Goal: Task Accomplishment & Management: Complete application form

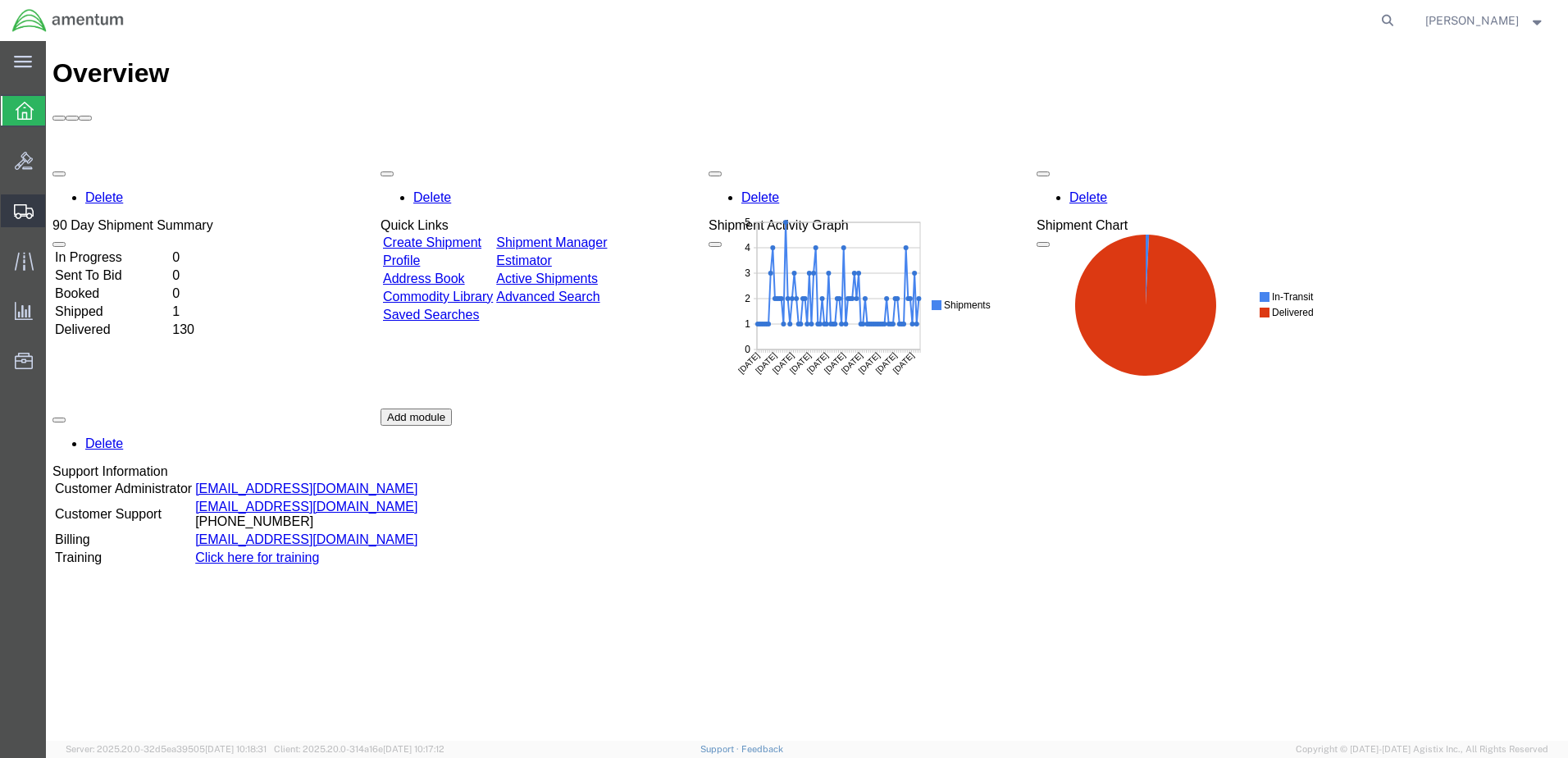
click at [0, 0] on span "Create Shipment" at bounding box center [0, 0] width 0 height 0
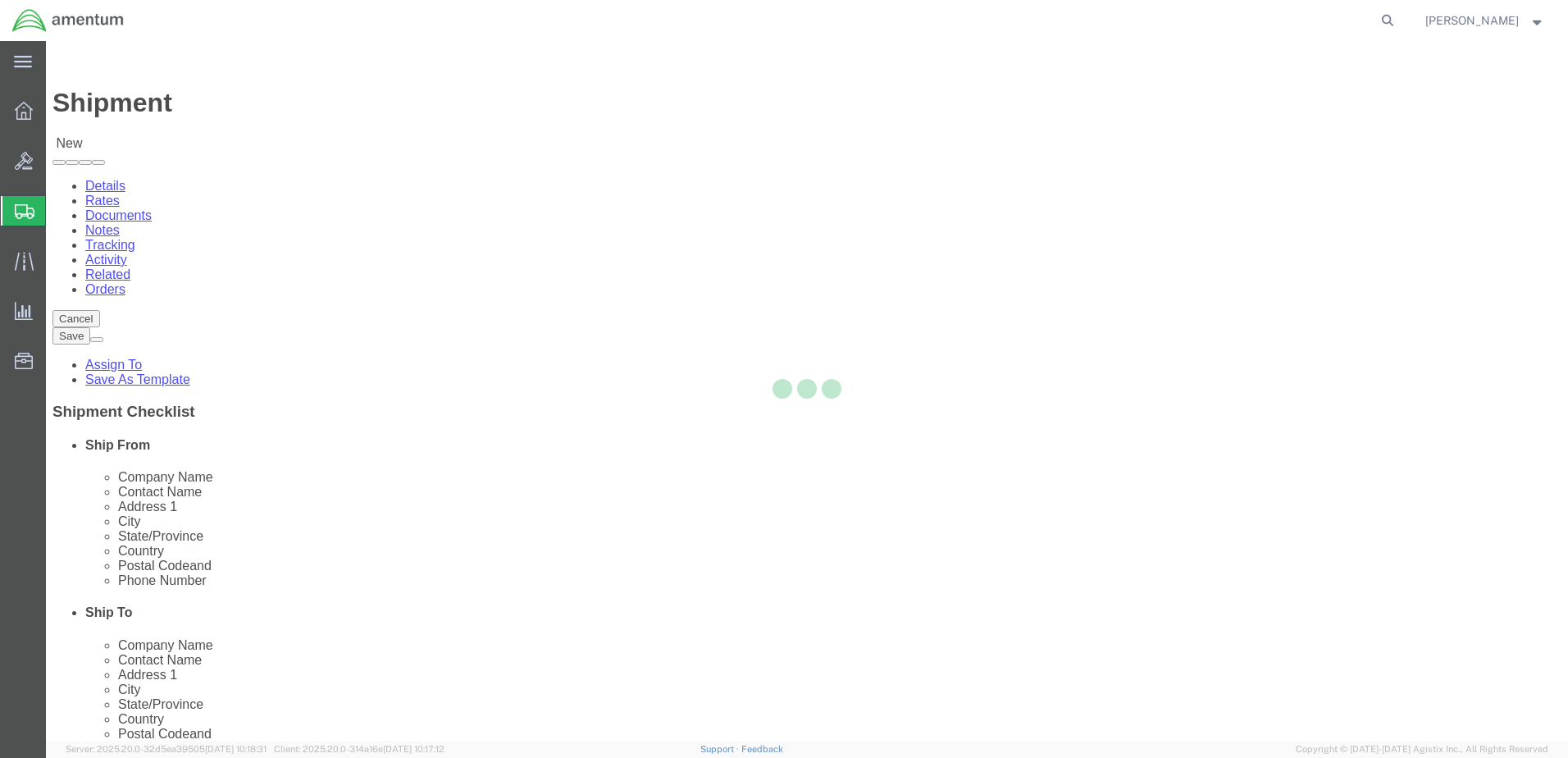
select select
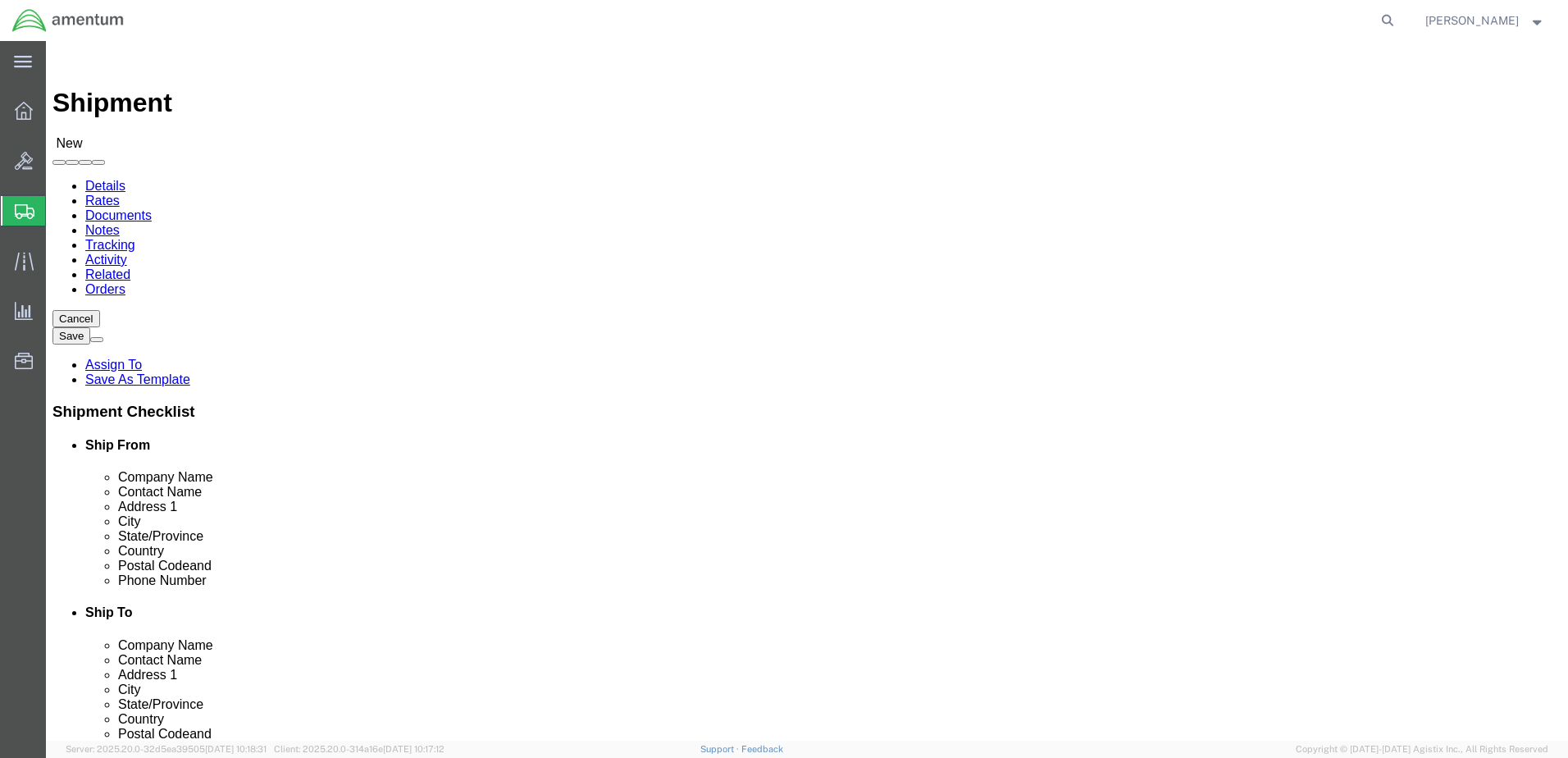
type input "b"
type input "bun"
select select "49919"
select select "NY"
type input "w"
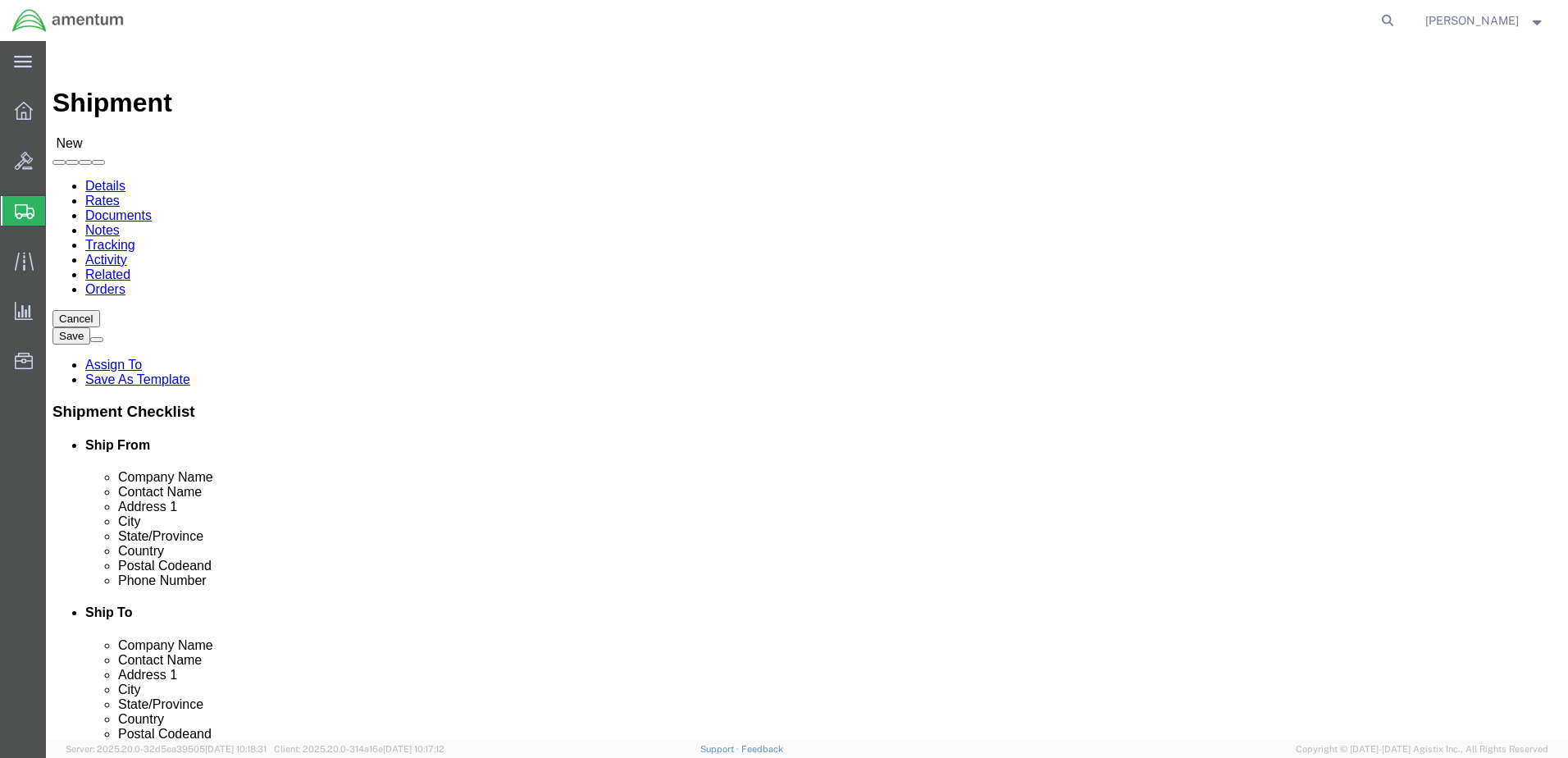
type input "san"
select select "49914"
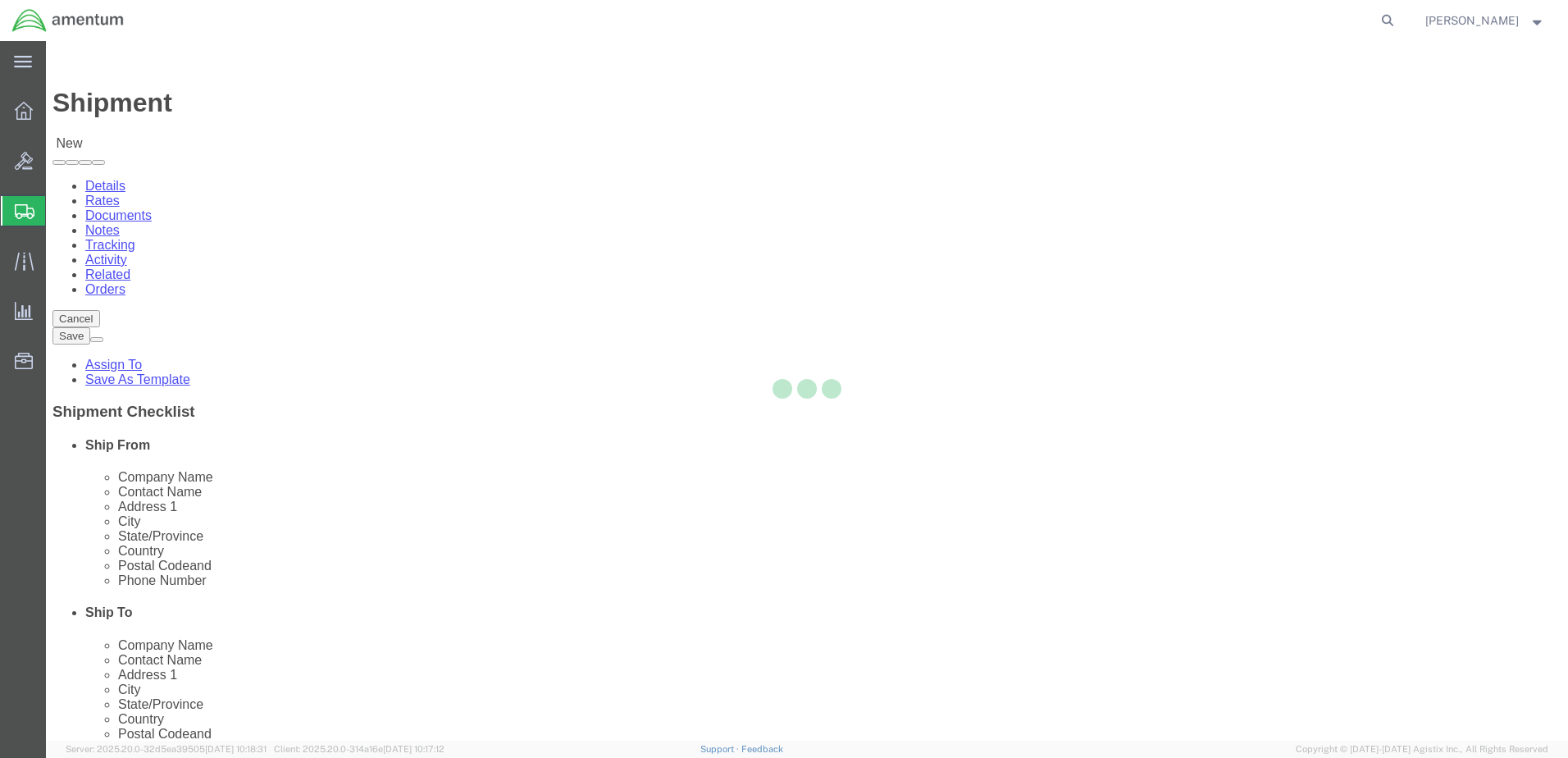
select select "[GEOGRAPHIC_DATA]"
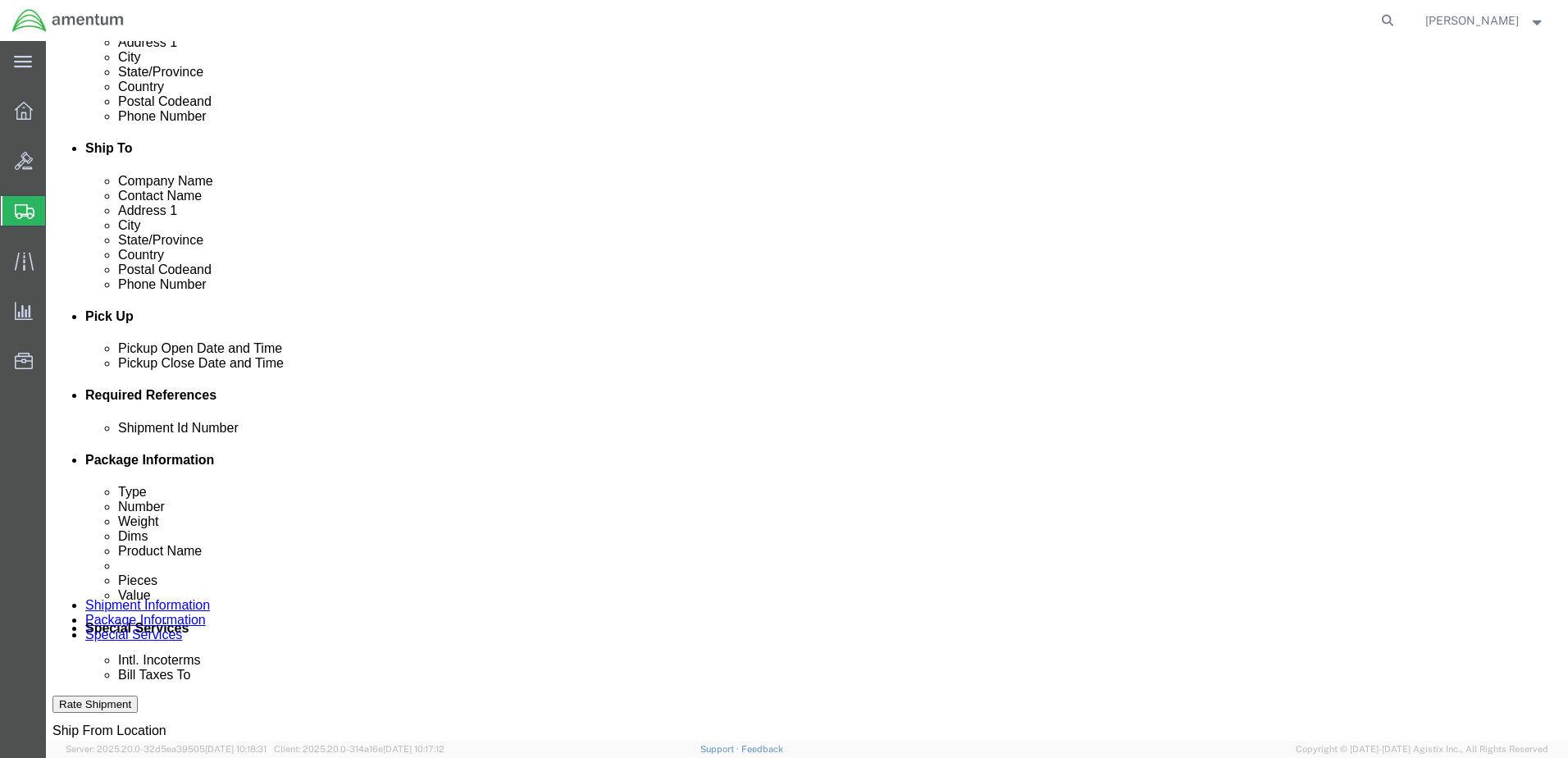
scroll to position [492, 0]
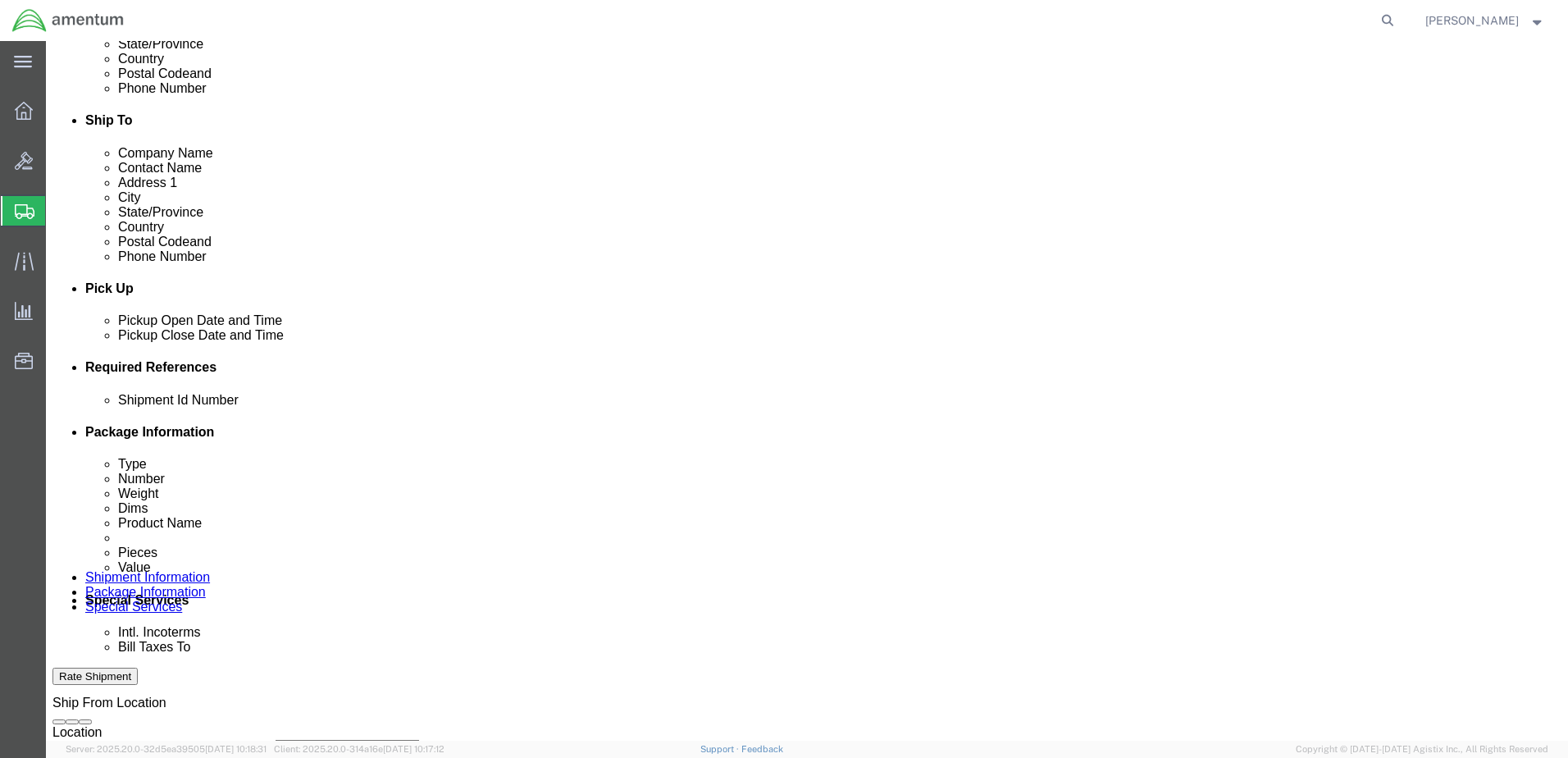
drag, startPoint x: 242, startPoint y: 534, endPoint x: 249, endPoint y: 522, distance: 13.9
click div "Shipment Id Number"
click input "text"
type input "SEA"
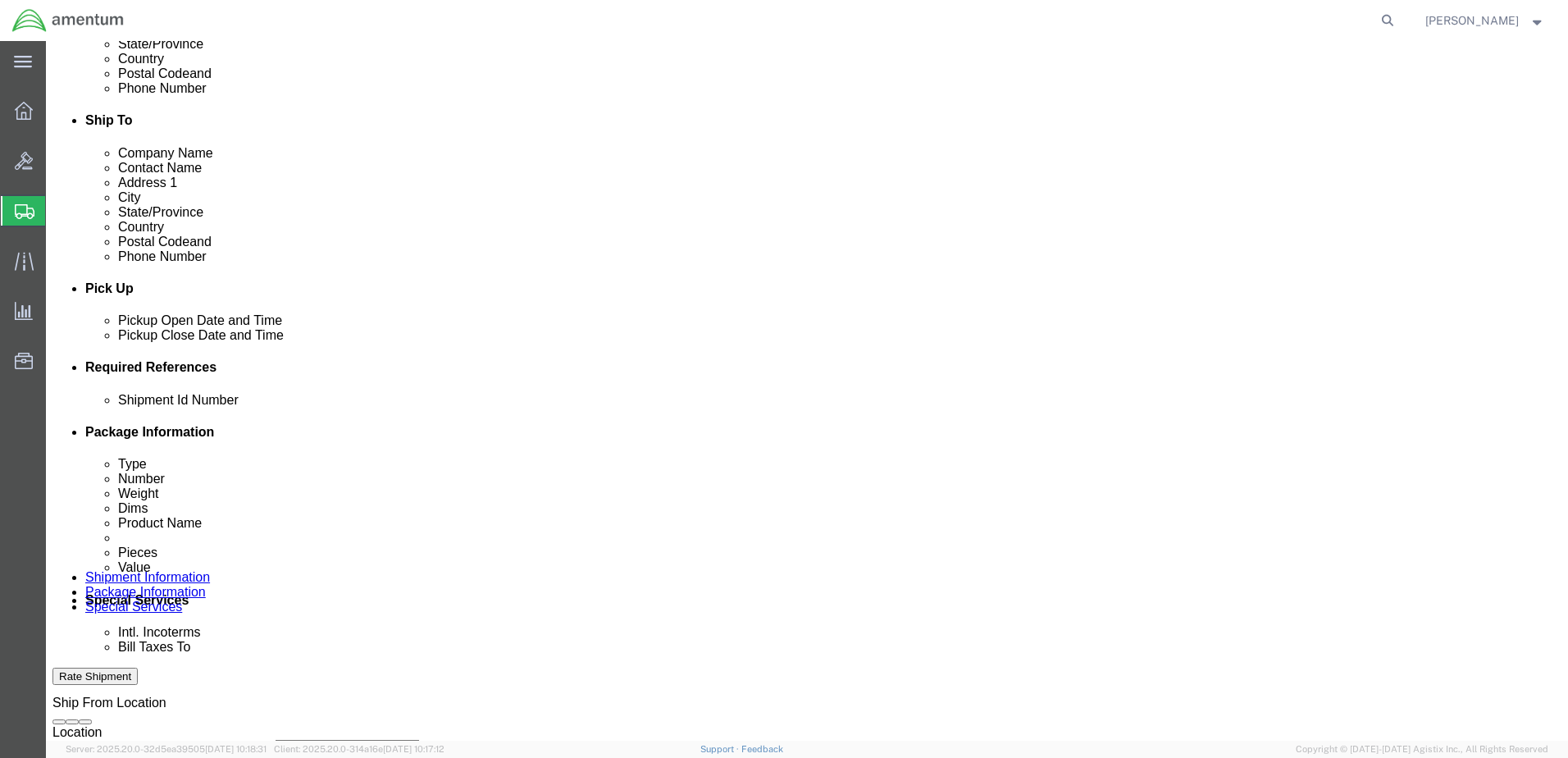
click button "Add reference"
click select "Select Account Type Activity ID Airline Appointment Number ASN Batch Request # …"
select select "DEPT"
click select "Select Account Type Activity ID Airline Appointment Number ASN Batch Request # …"
click input "text"
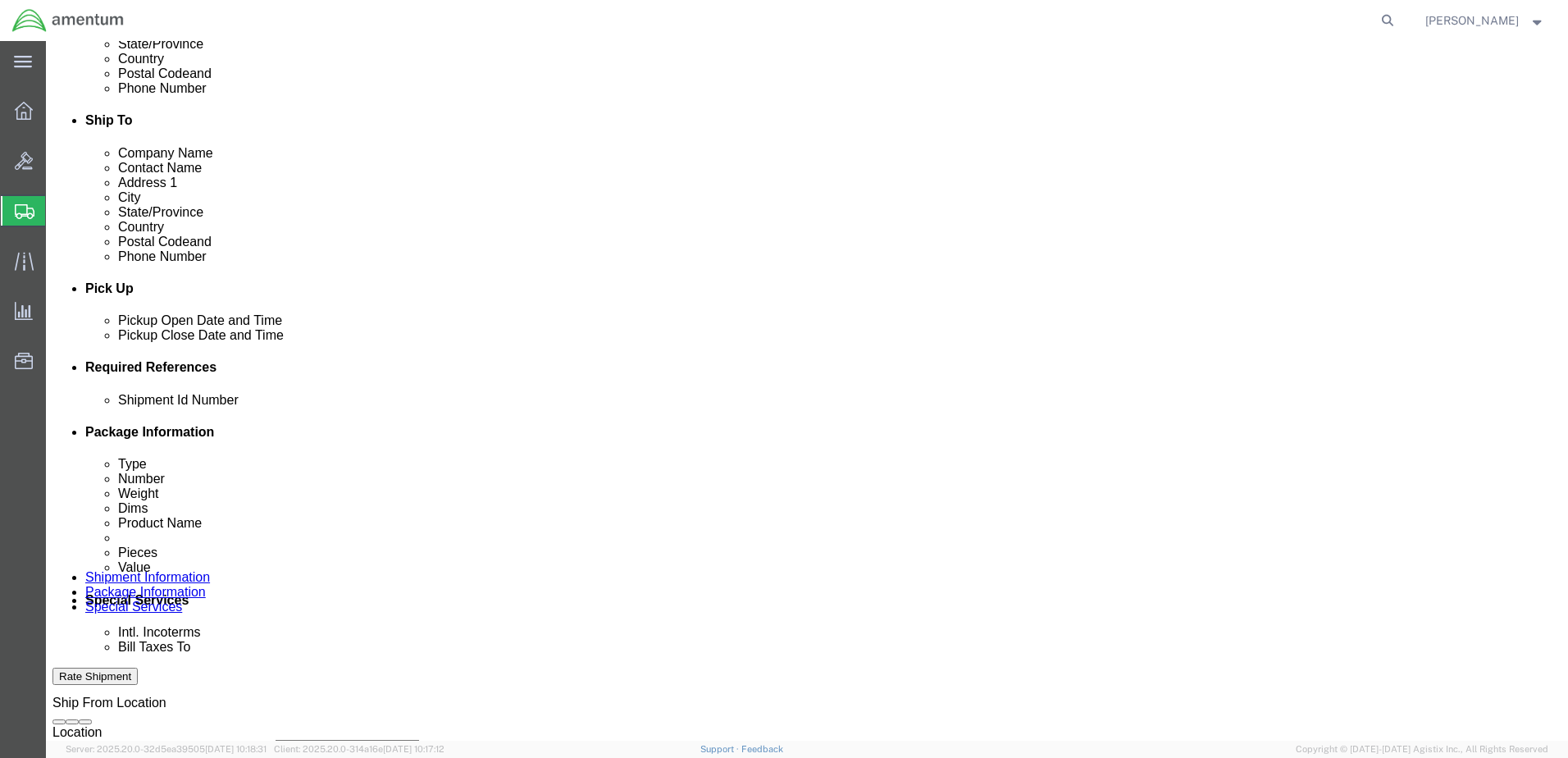
type input "CBP"
click button "Add reference"
click select "Select Account Type Activity ID Airline Appointment Number ASN Batch Request # …"
select select "CUSTREF"
click select "Select Account Type Activity ID Airline Appointment Number ASN Batch Request # …"
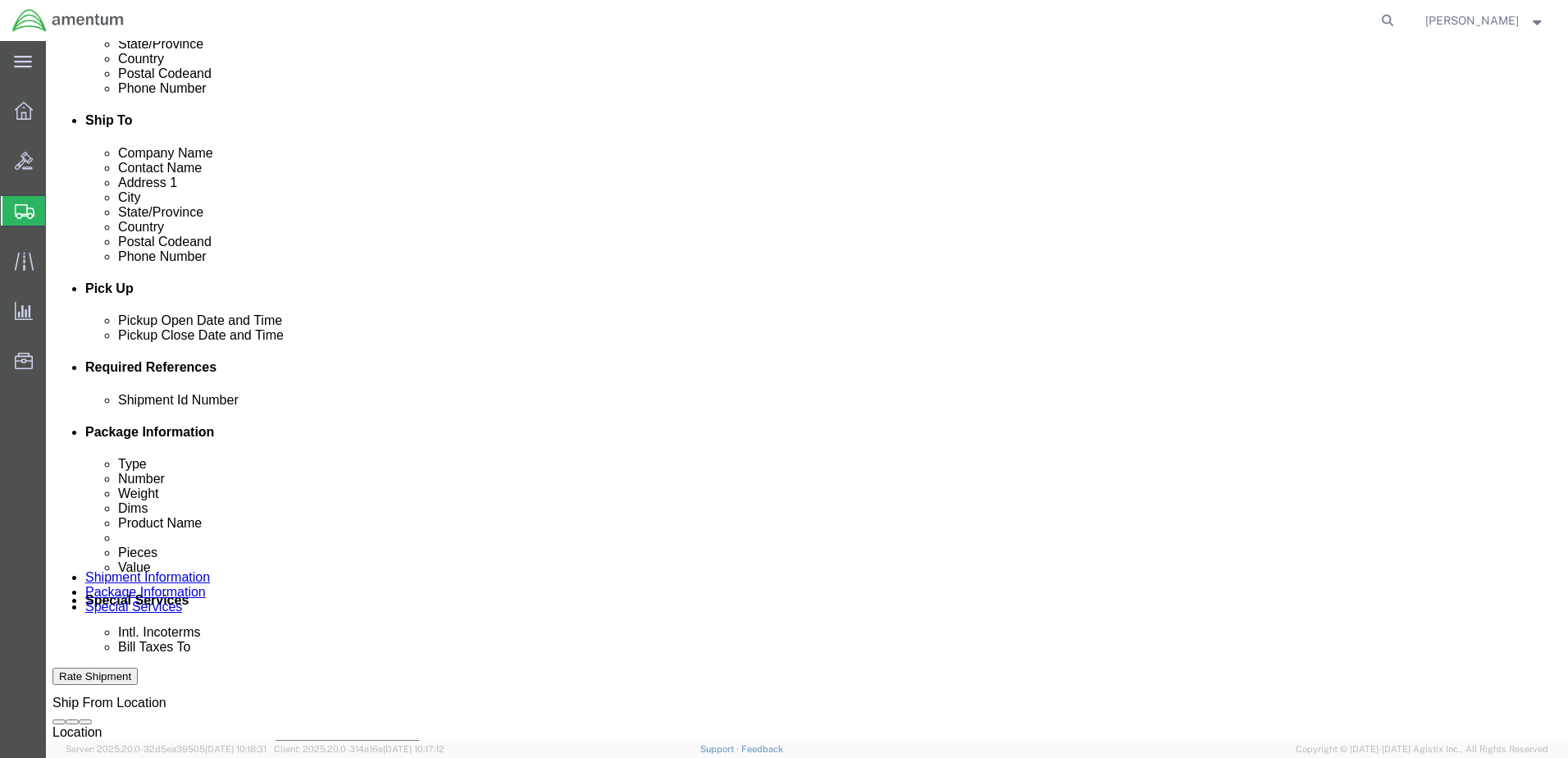
click input "text"
type input "SEA bottle"
click button "Add reference"
click select "Select Account Type Activity ID Airline Appointment Number ASN Batch Request # …"
select select "PROJNUM"
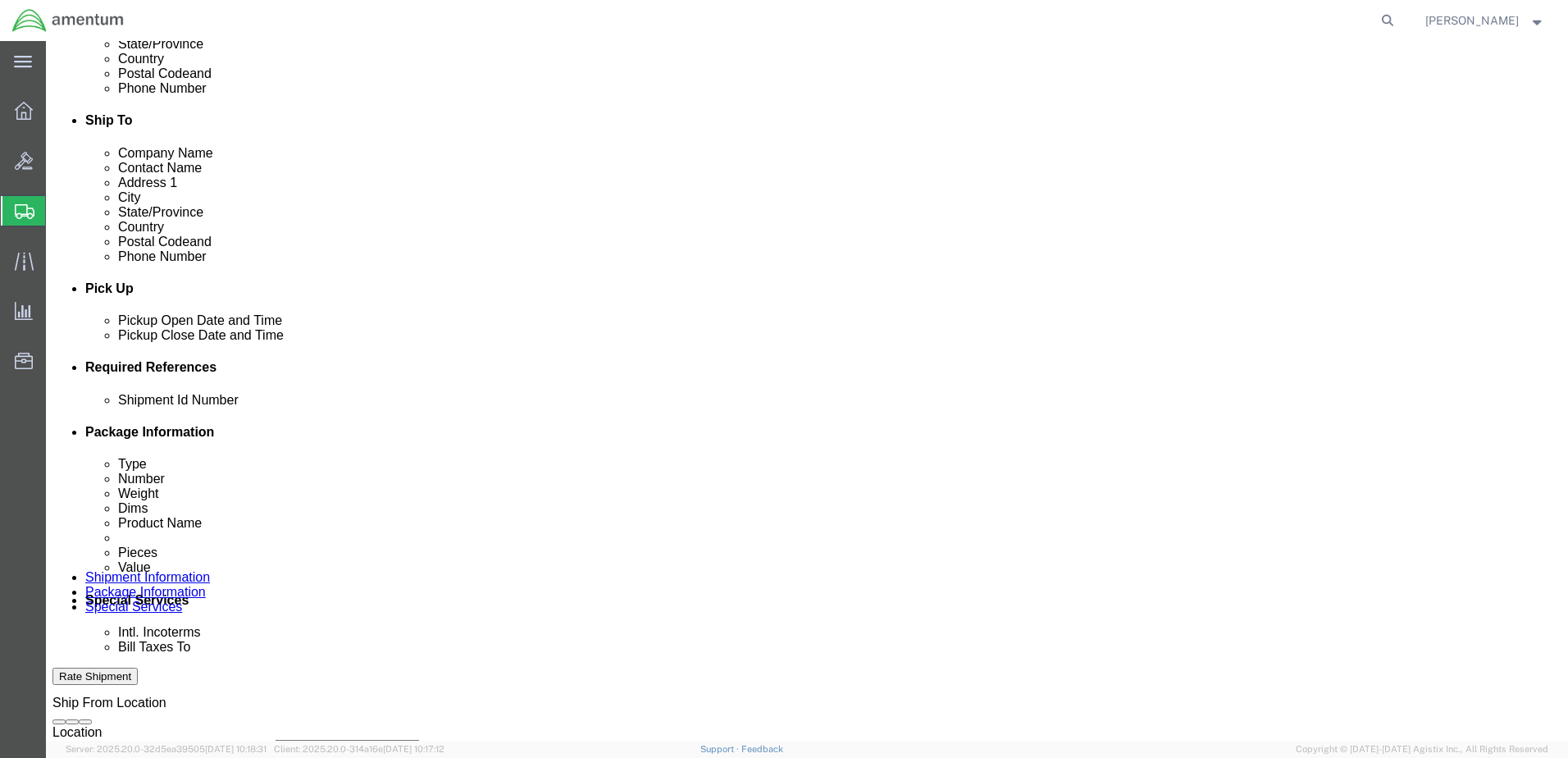
click select "Select Account Type Activity ID Airline Appointment Number ASN Batch Request # …"
click input "text"
paste input "6118.03.03.2219.000.BUN.0000"
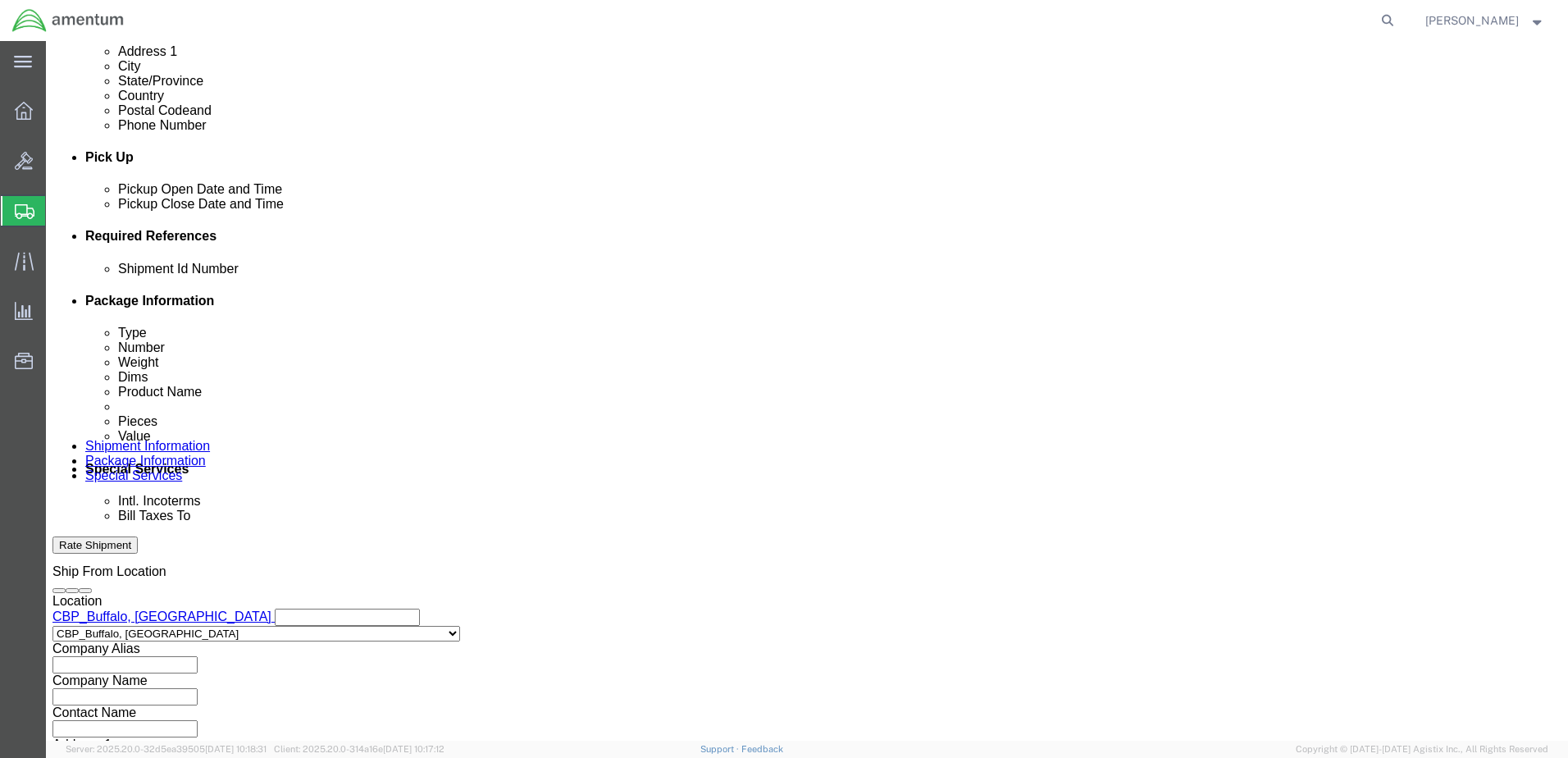
scroll to position [740, 0]
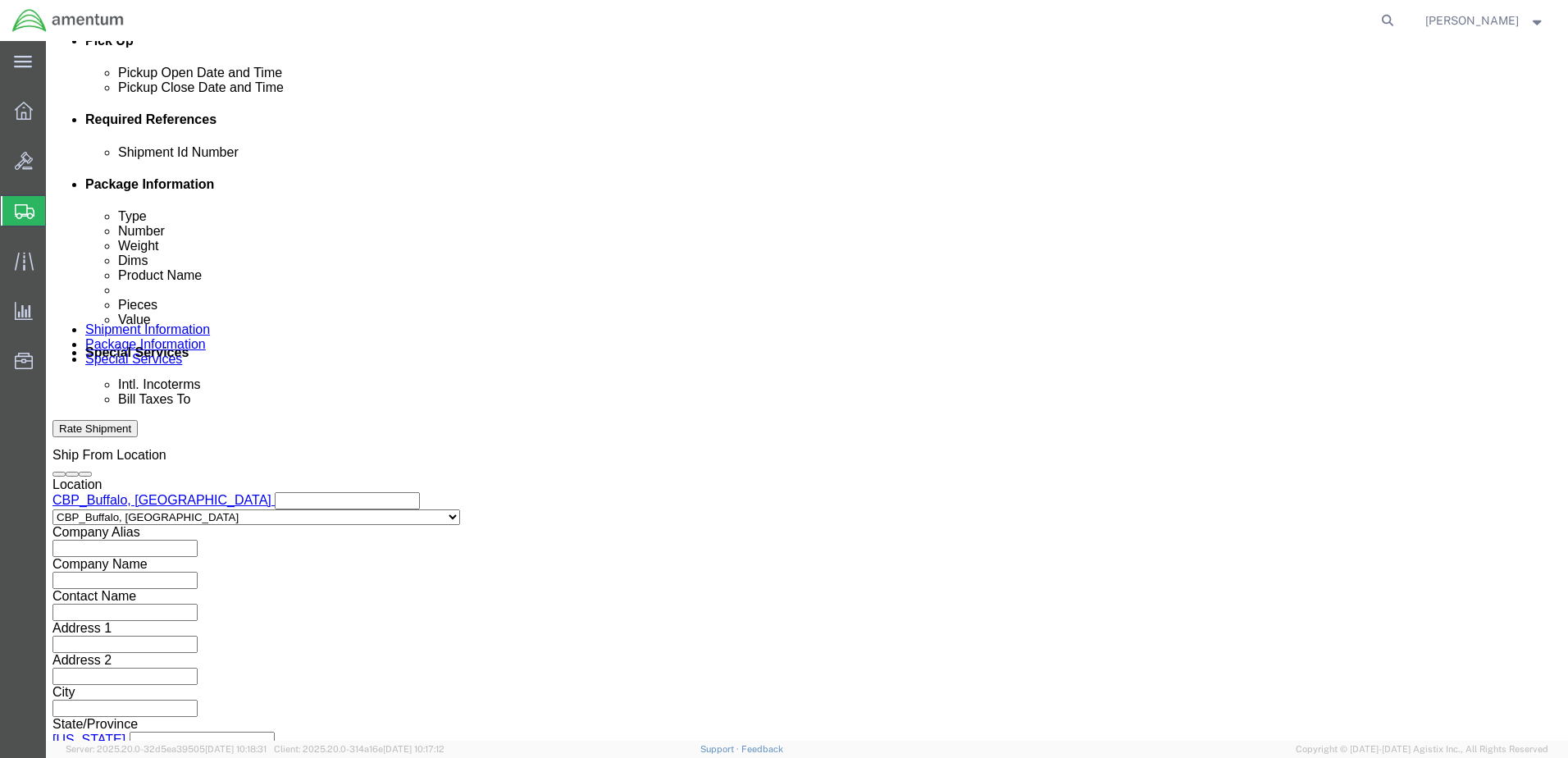
type input "6118.03.03.2219.000.BUN.0000"
click button "Continue"
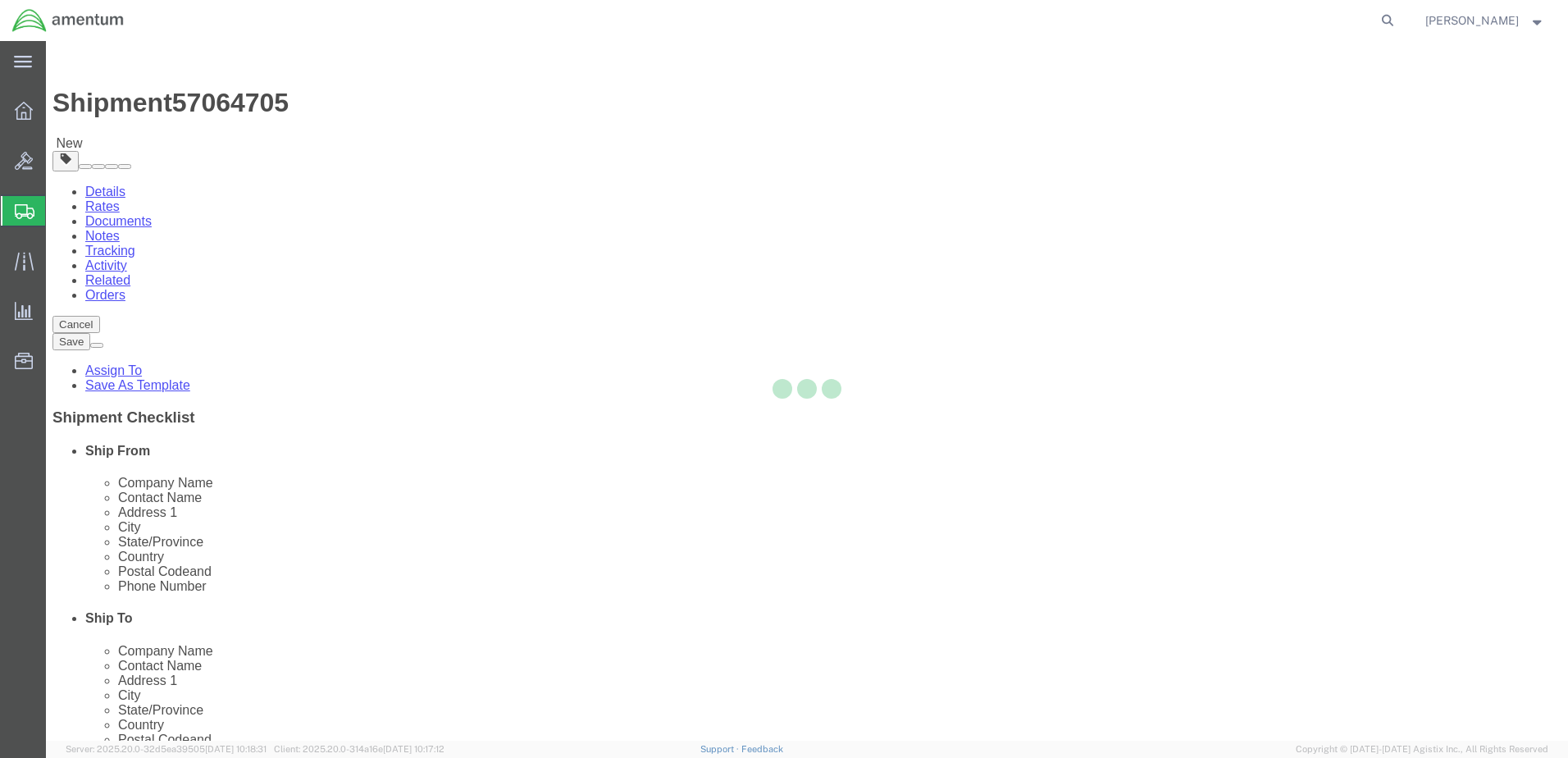
select select "CBOX"
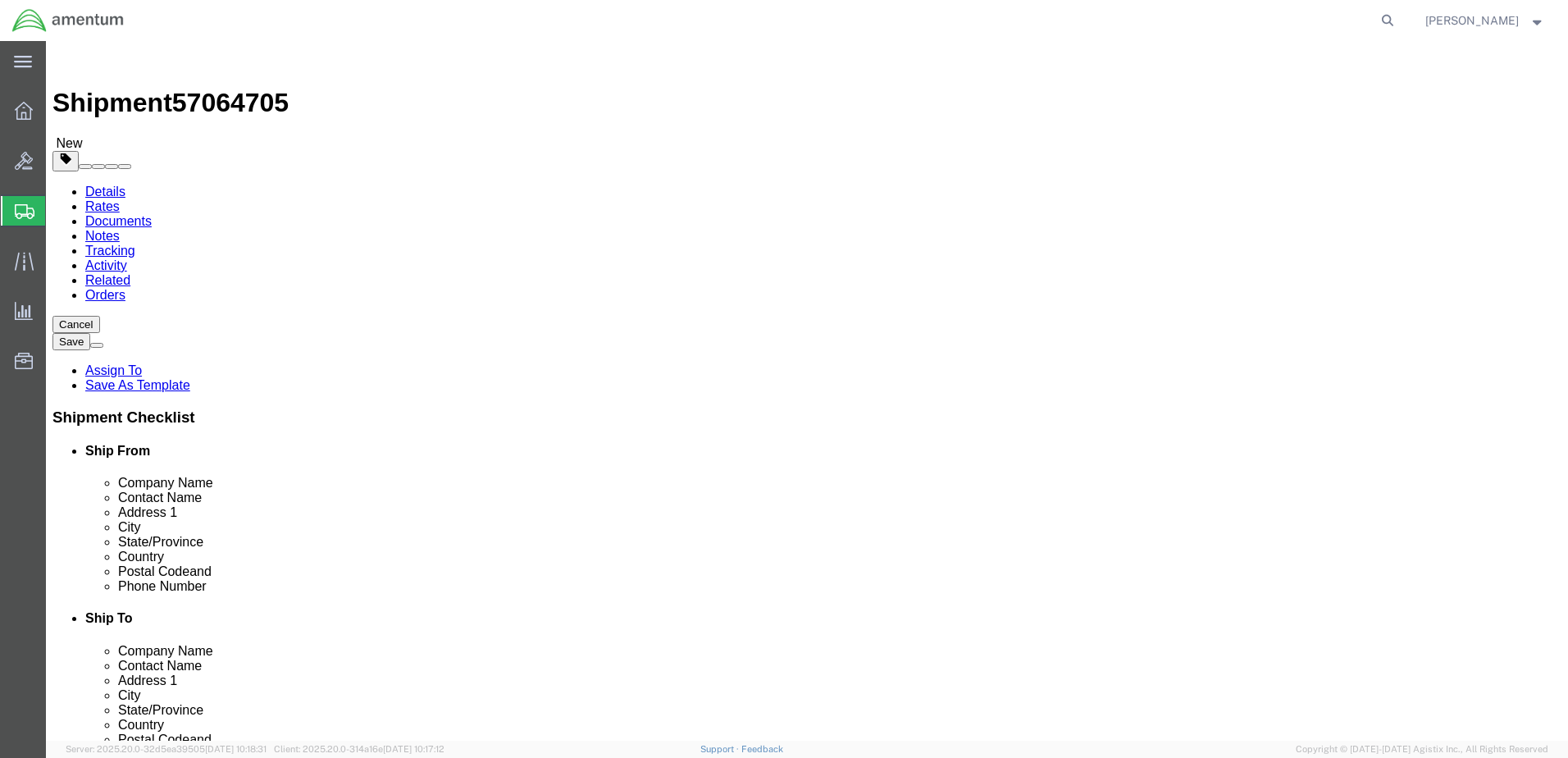
click input "text"
type input "18"
type input "12"
type input "8"
drag, startPoint x: 269, startPoint y: 375, endPoint x: 219, endPoint y: 391, distance: 52.5
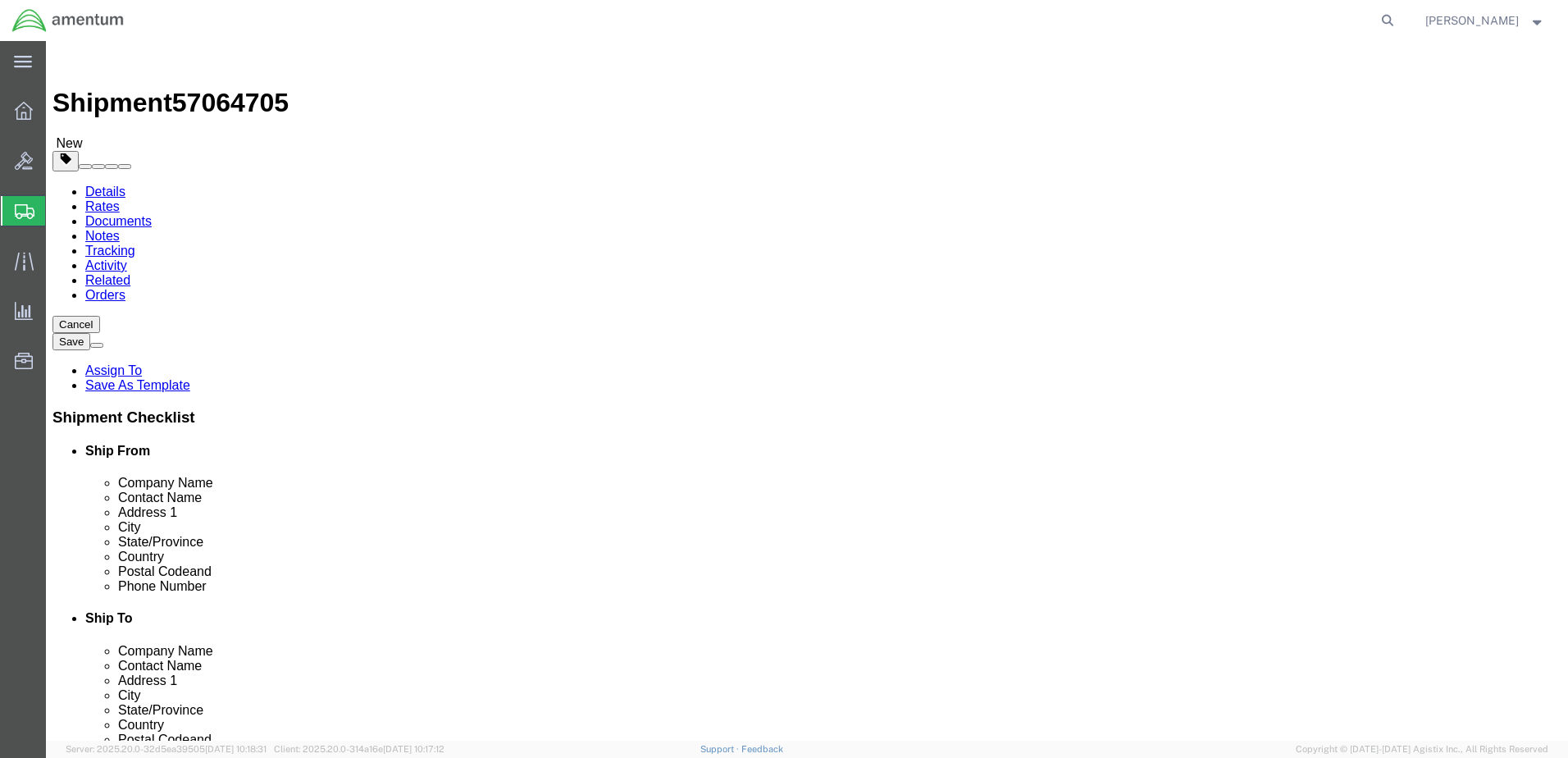
click div "Package Type Select BCK Boxes Bale(s) Basket(s) Bolt(s) Bottle(s) Buckets Bulk …"
type input "9"
click div "Package Content # 1 x Package Type Select BCK Boxes Bale(s) Basket(s) Bolt(s) B…"
click link "Add Content"
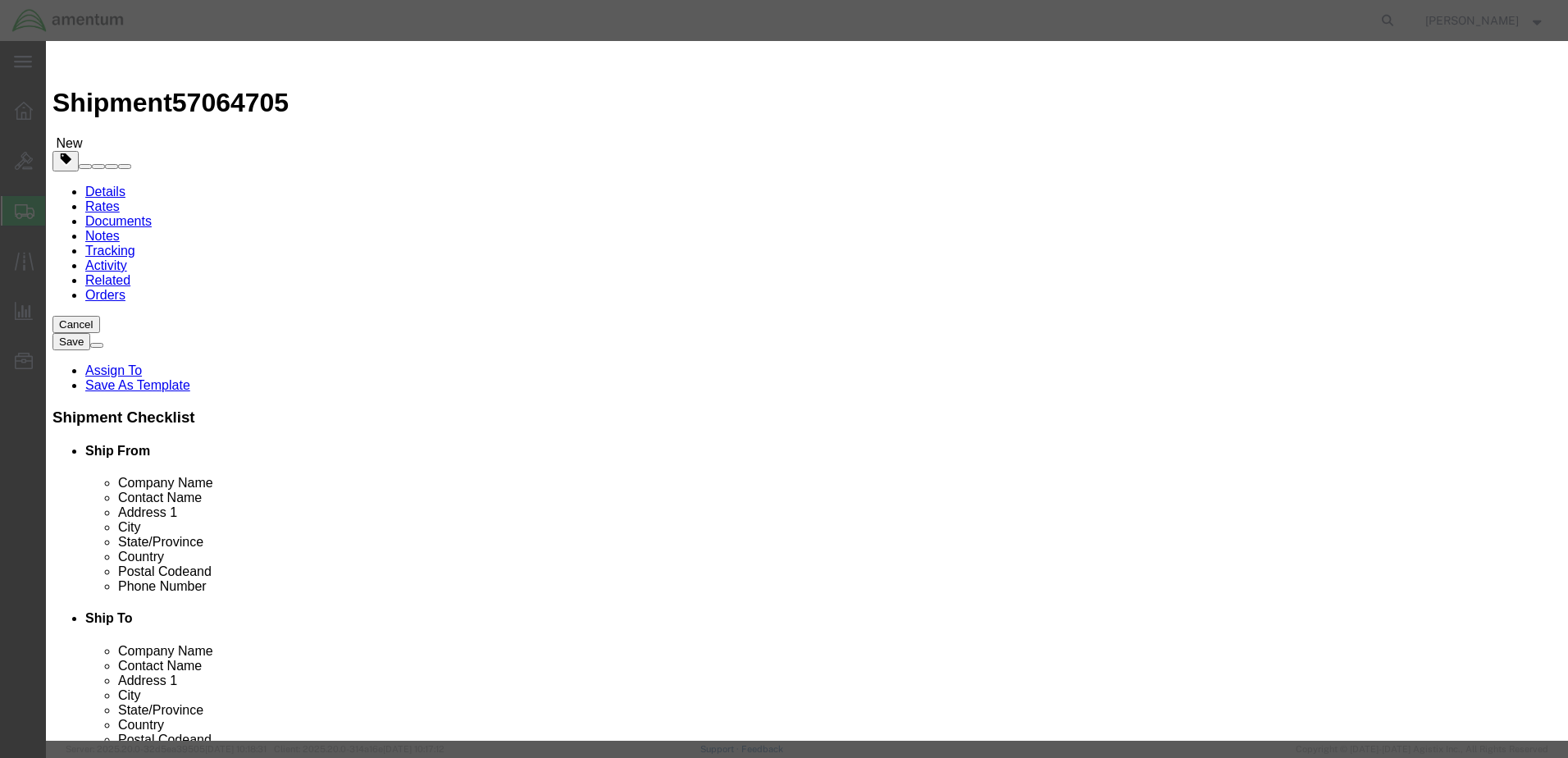
click input "text"
type input "sea bottles"
type input "2"
click input "text"
type input "200"
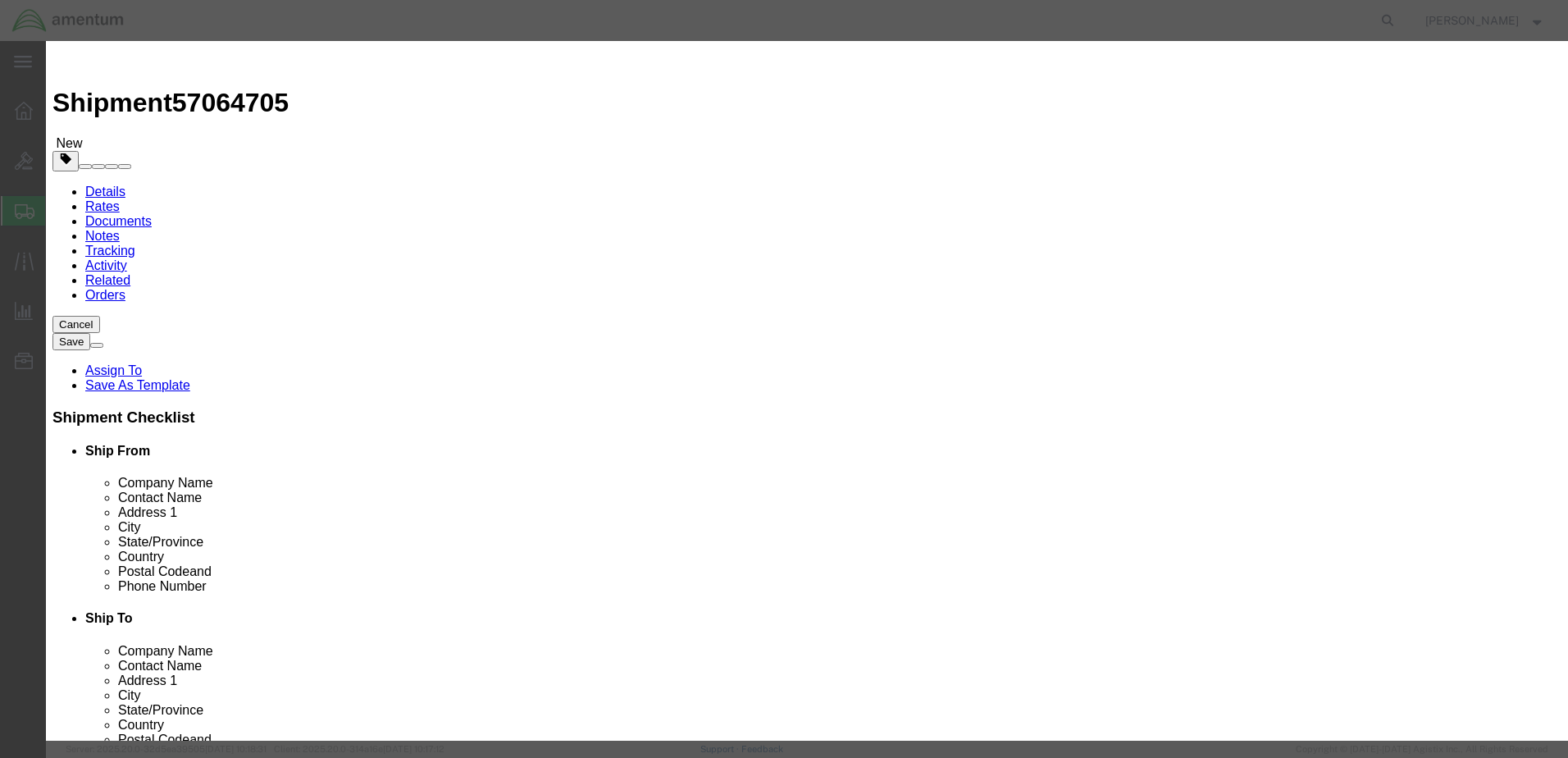
click div "Product Name sea bottles Pieces 2 Select Bag Barrels 100Board Feet Bottle Box B…"
click input "checkbox"
checkbox input "true"
click input "text"
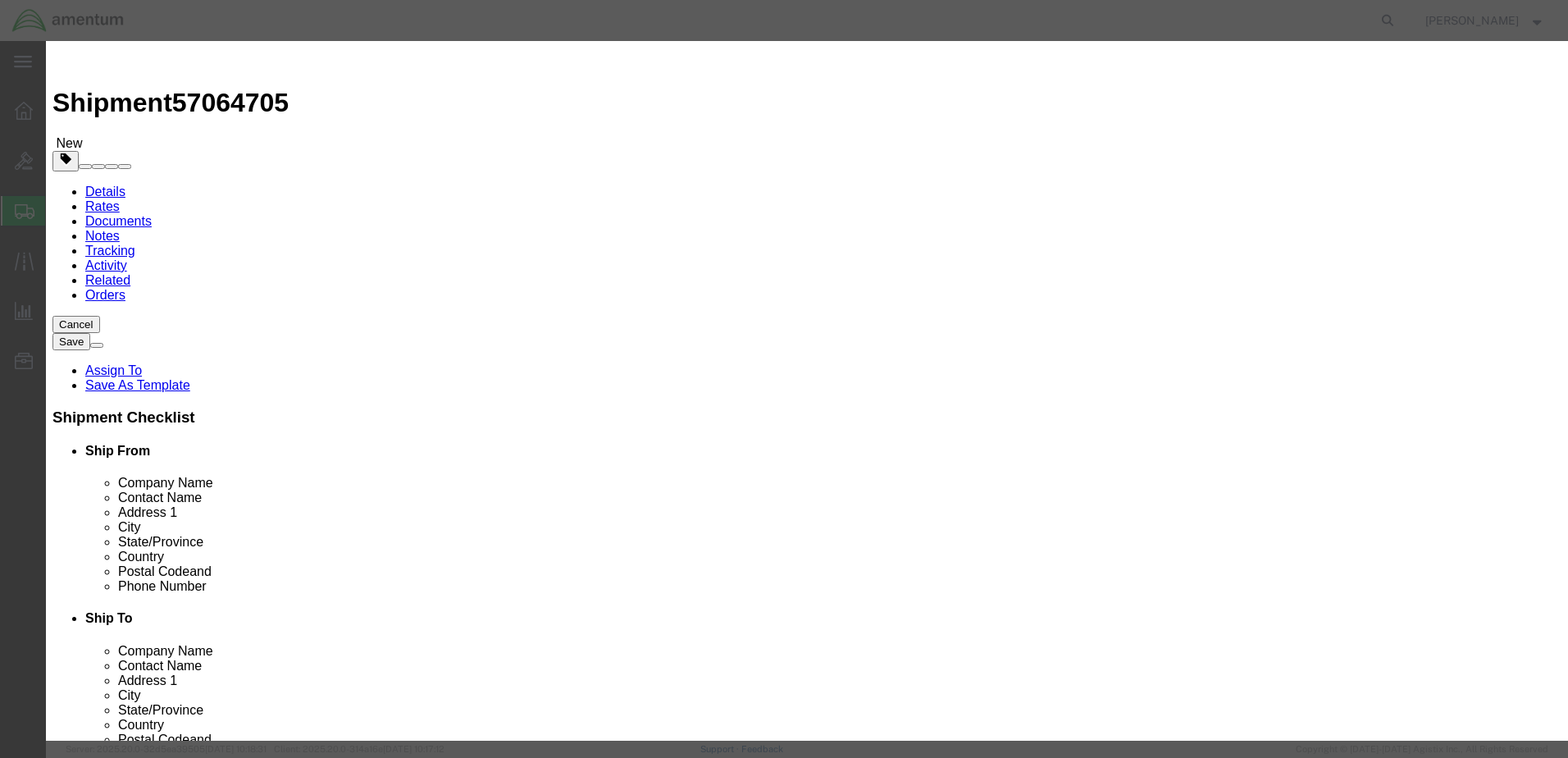
click select "Select 1 Explosive 1.1 Explosive 1.2 Explosive 1.3 Explosive 1.4 Explosive 1.5 …"
click input "1002"
type input "1002"
click select "Select 1 Explosive 1.1 Explosive 1.2 Explosive 1.3 Explosive 1.4 Explosive 1.5 …"
select select "9 Miscellaneous"
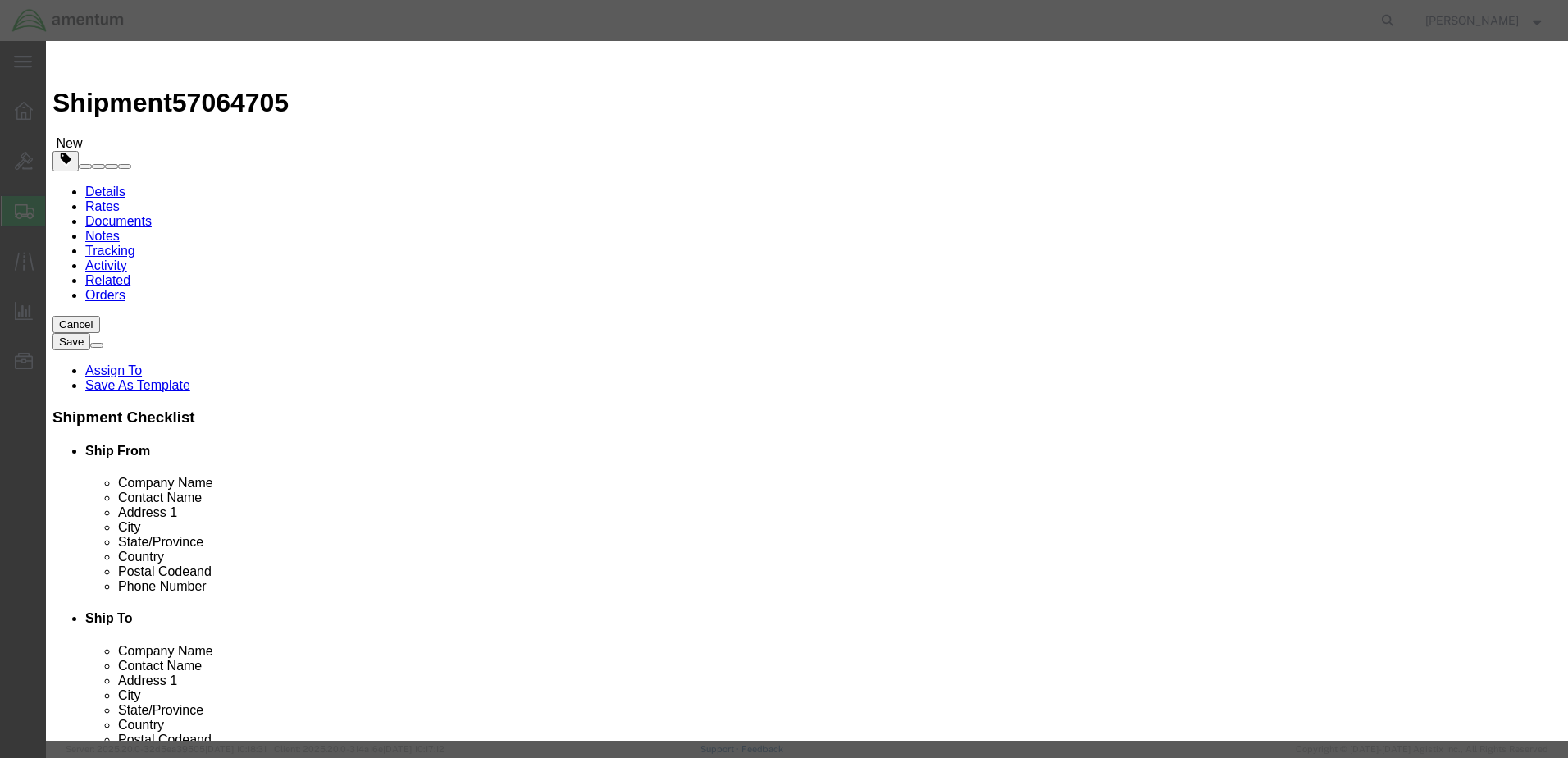
click select "Select 1 Explosive 1.1 Explosive 1.2 Explosive 1.3 Explosive 1.4 Explosive 1.5 …"
click select "Select 1 - Drums 2 - Reserved 3 - Jerricans 4 - Boxes 5 - Bags 6 - Composite Pa…"
select select "BOXES"
click select "Select 1 - Drums 2 - Reserved 3 - Jerricans 4 - Boxes 5 - Bags 6 - Composite Pa…"
click select "Container Material A - Steel (all types and surface treatments) B - Aluminum C …"
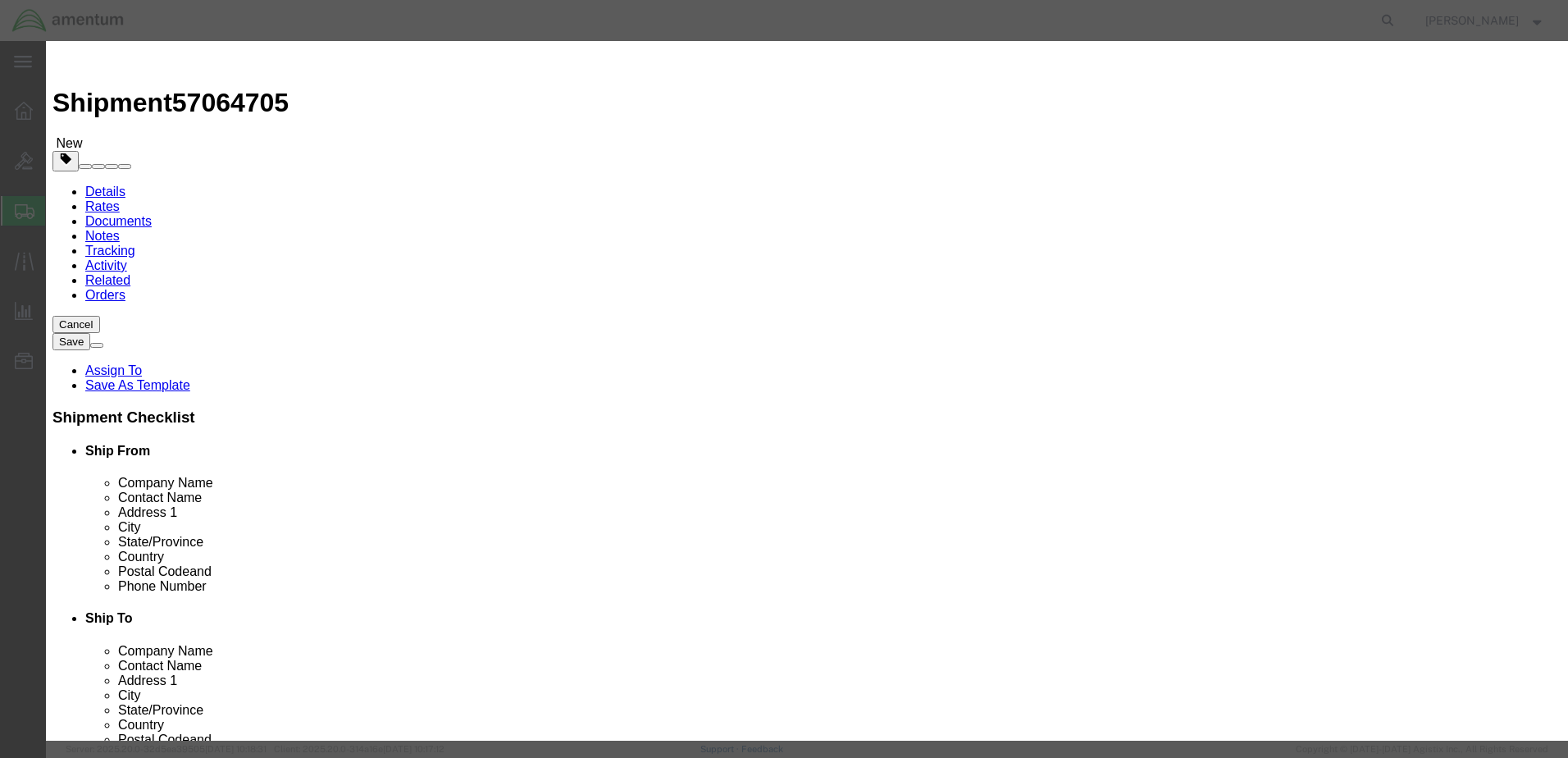
select select "FIBERBOARD"
click select "Container Material A - Steel (all types and surface treatments) B - Aluminum C …"
click input "text"
type input "CHEMTREC"
type input "CCN 216832"
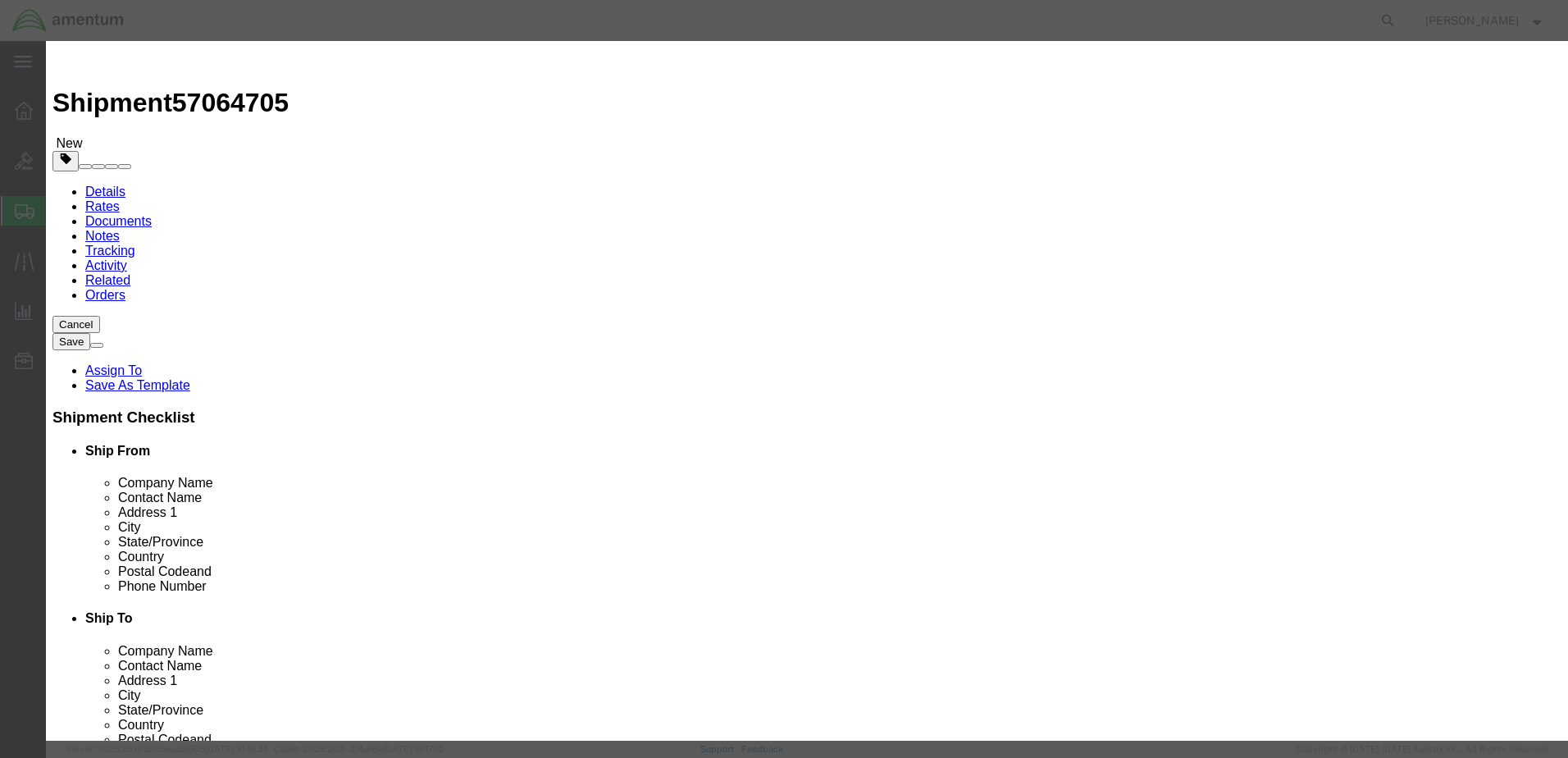
type input "7035273887"
click button "Save & Close"
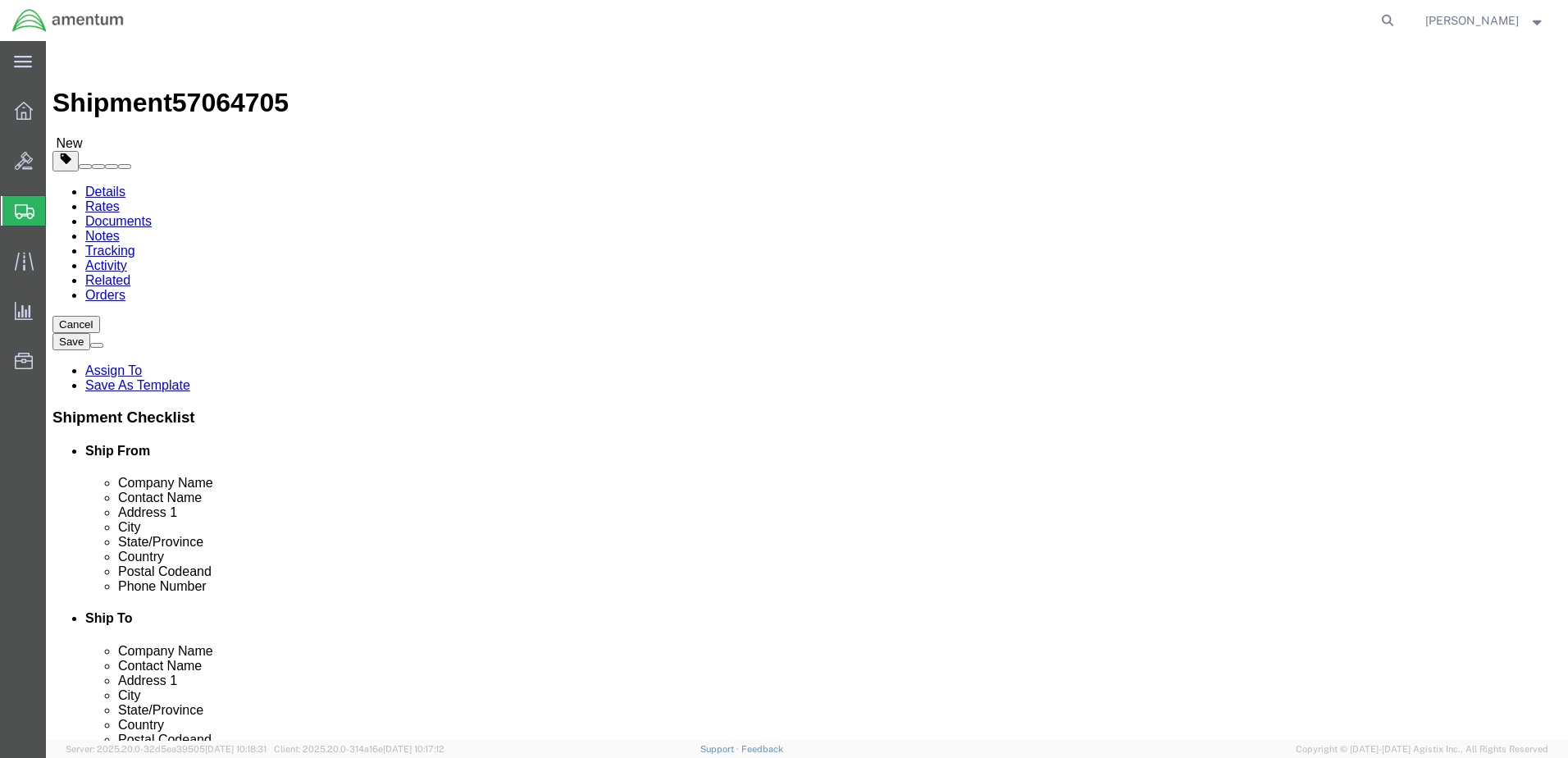
click button "Rate Shipment"
click icon
click p "sea bottles"
click div "Save in commodity library Clone this content Delete this content sea bottles"
click icon
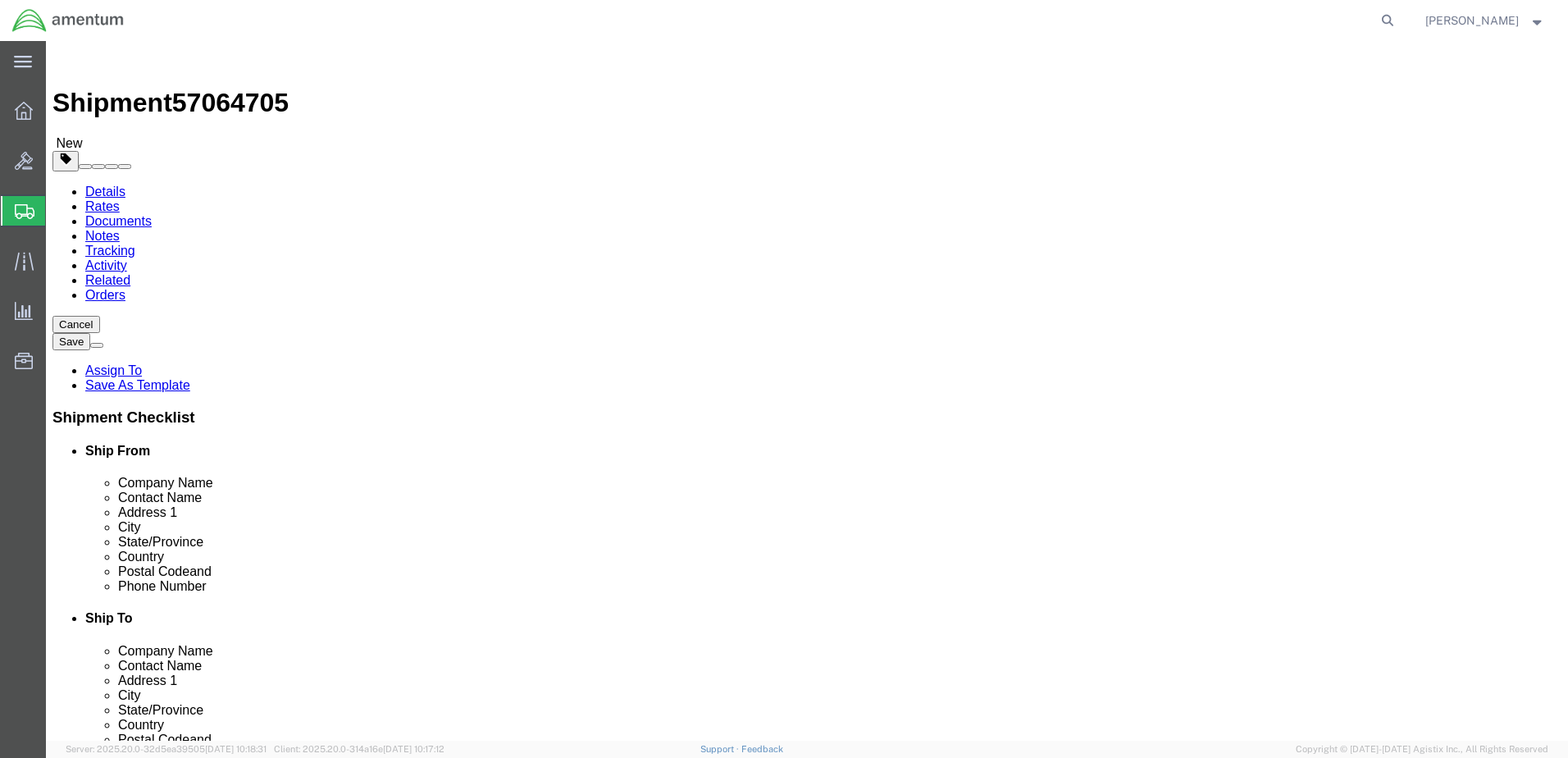
click link
click p "sea bottles"
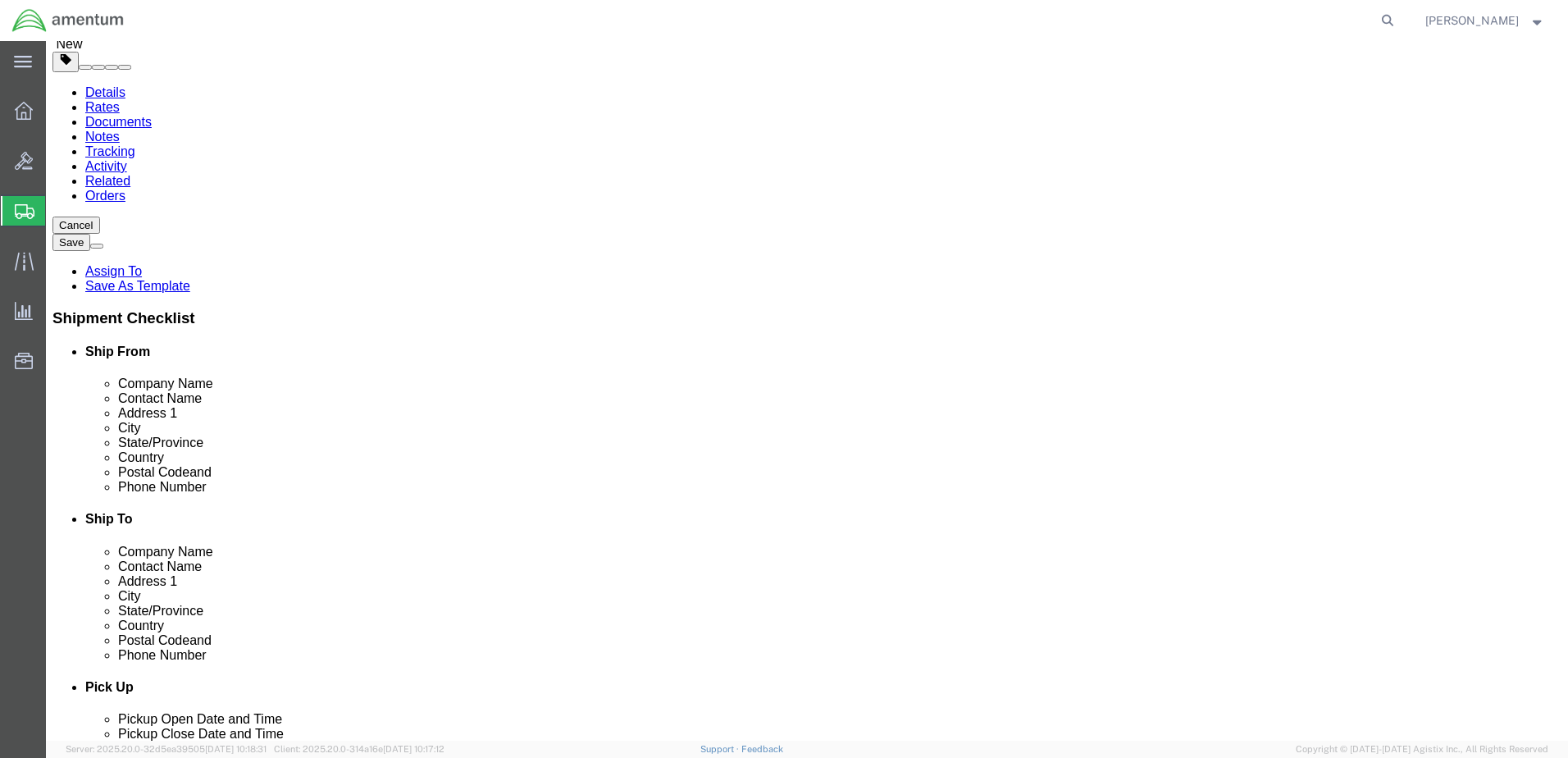
scroll to position [102, 0]
click dt "Pieces:"
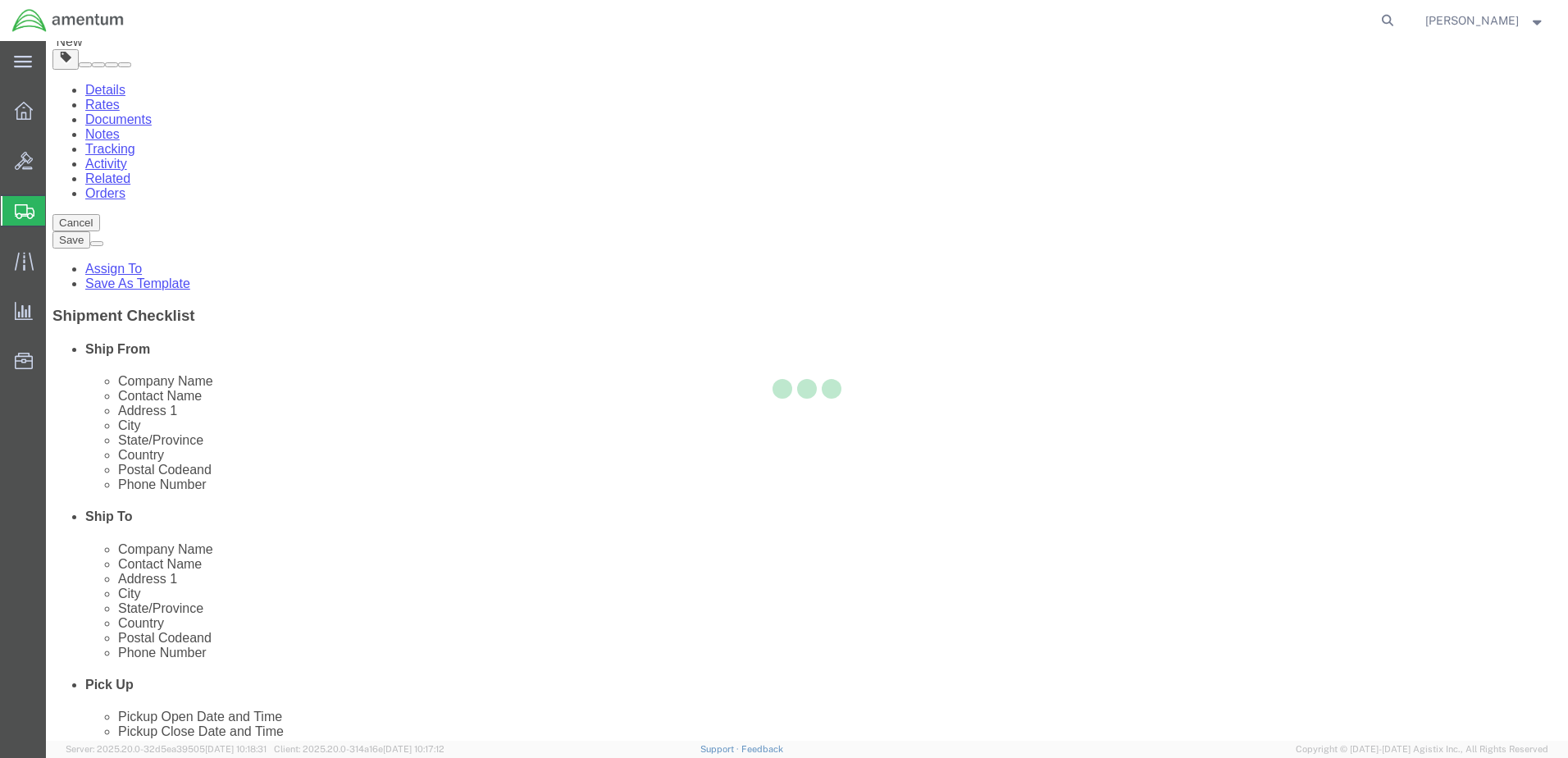
click at [167, 509] on div at bounding box center [807, 391] width 1522 height 699
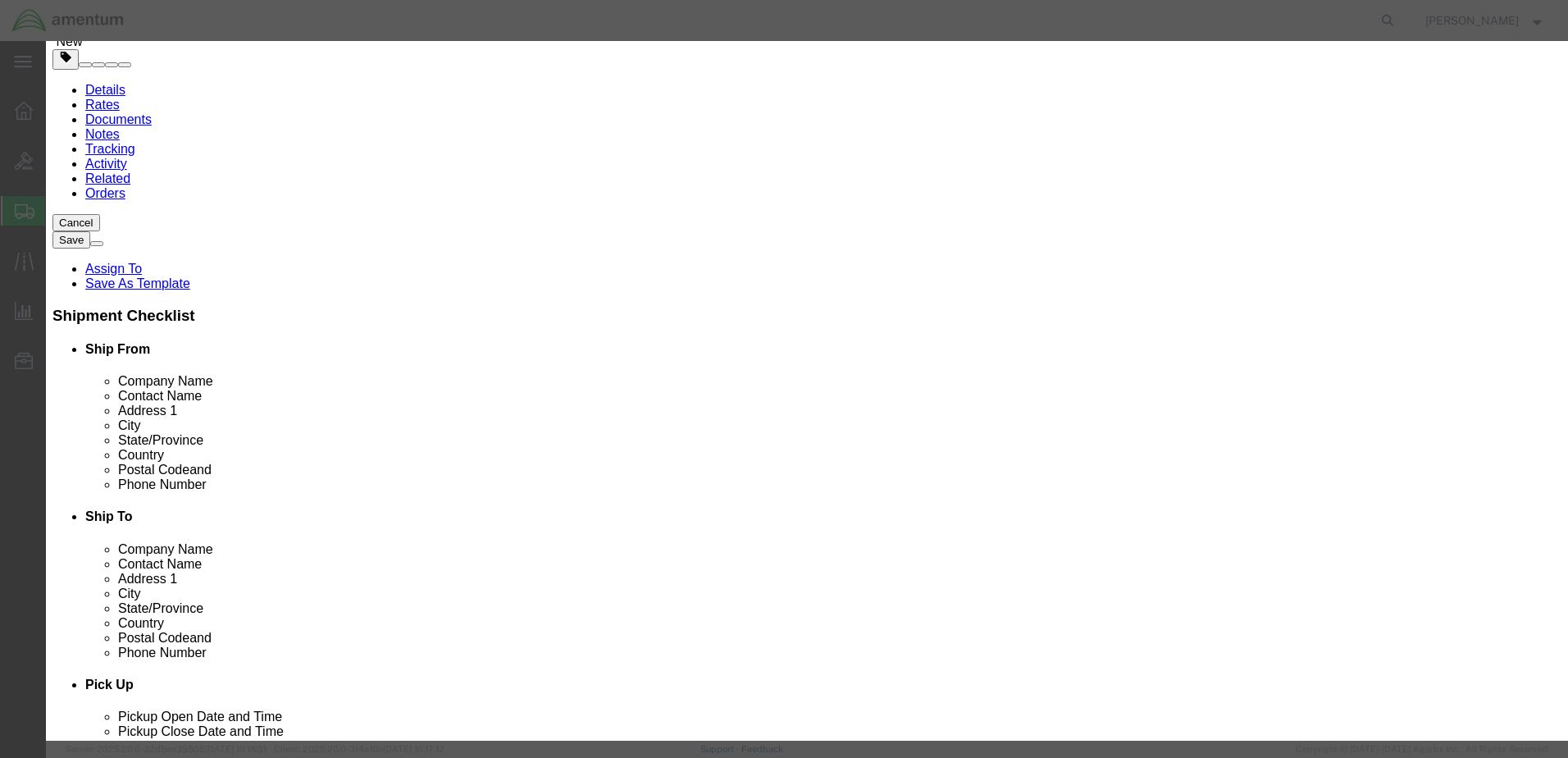
click input "sea bottles"
drag, startPoint x: 540, startPoint y: 127, endPoint x: 458, endPoint y: 130, distance: 82.1
click div "sea bottles"
drag, startPoint x: 373, startPoint y: 240, endPoint x: 483, endPoint y: 219, distance: 112.0
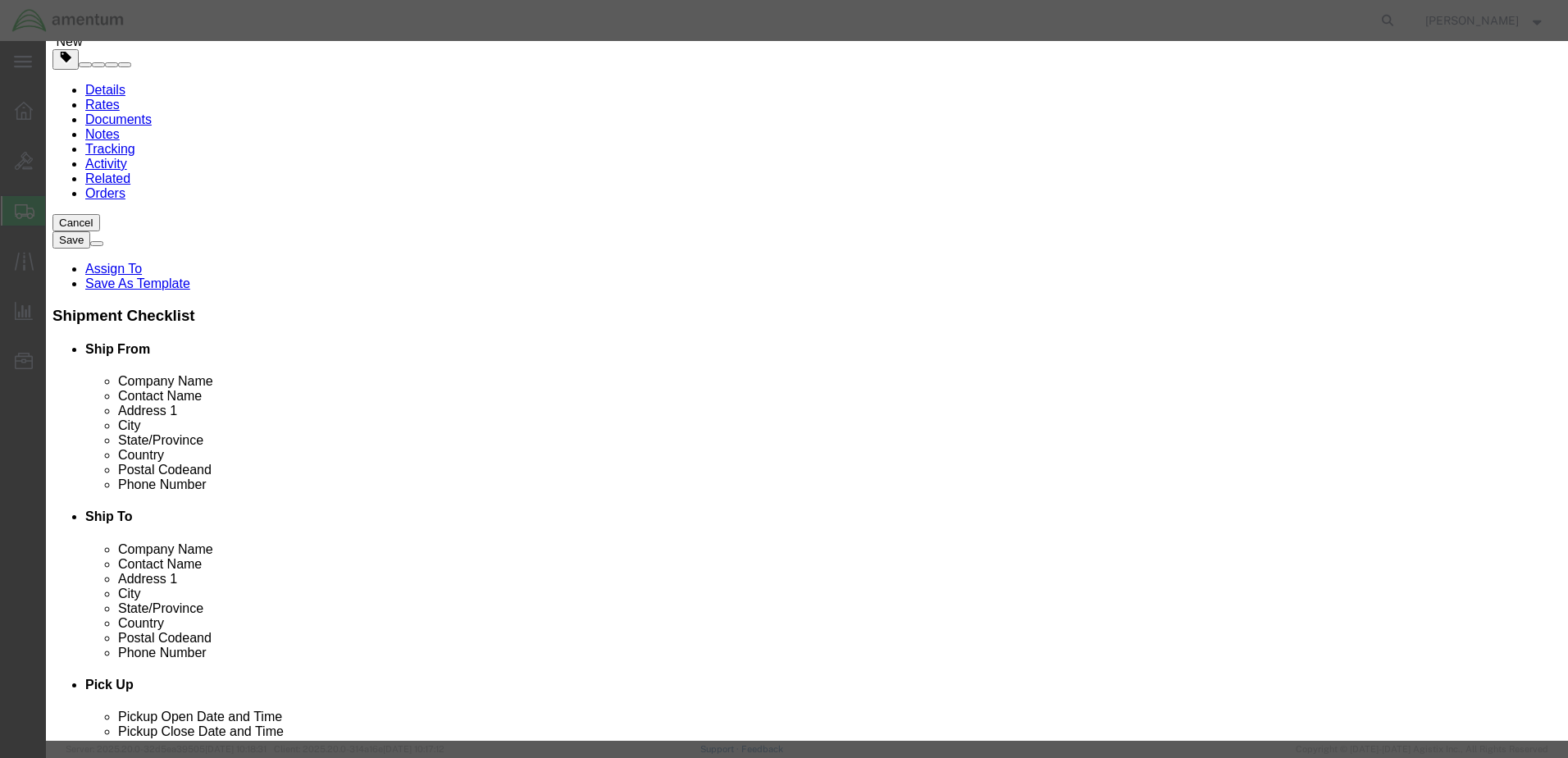
click div "UN # 1002"
click input "text"
type input "Air, Compressed"
click button "Save & Close"
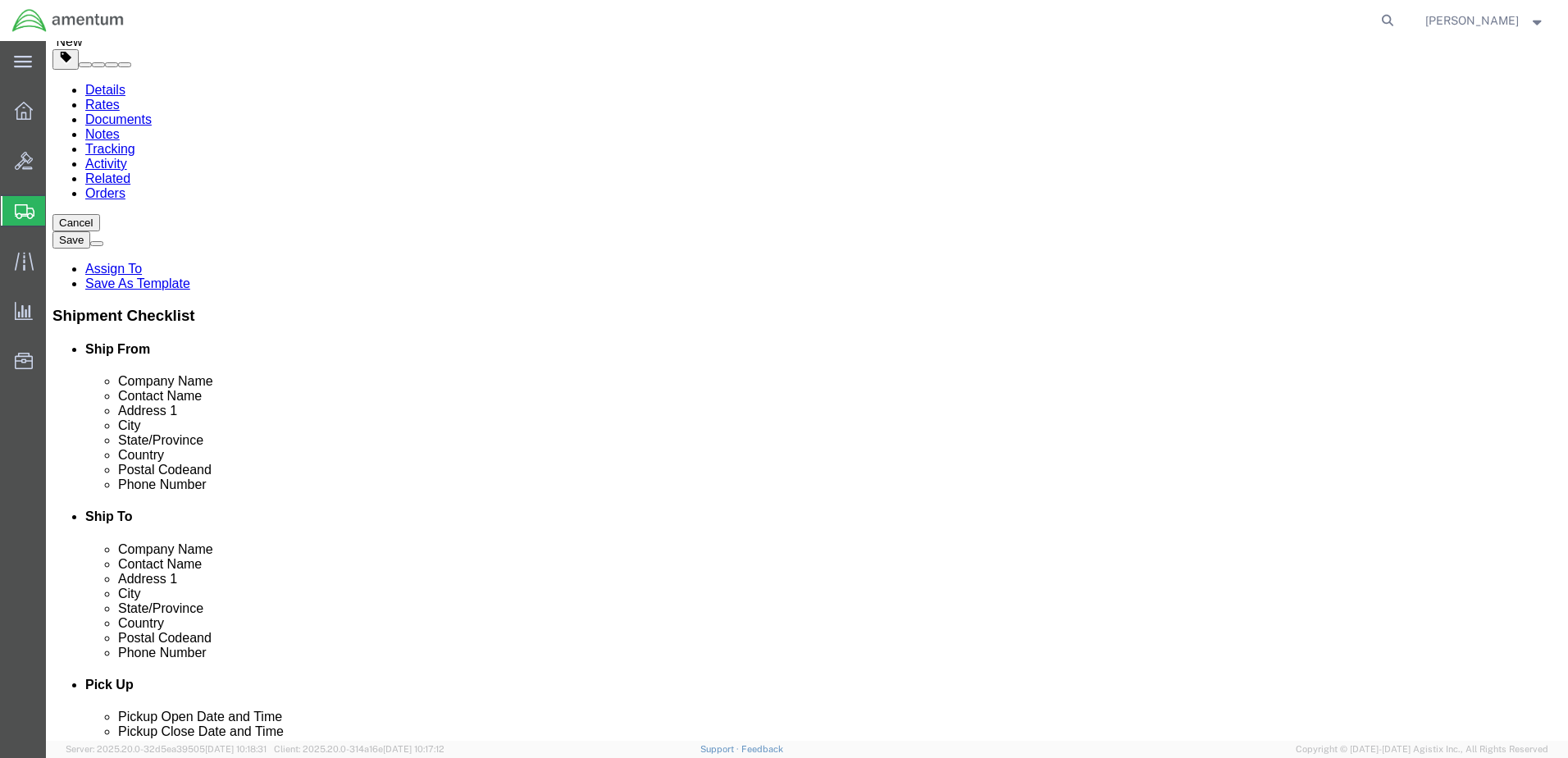
click button "Continue"
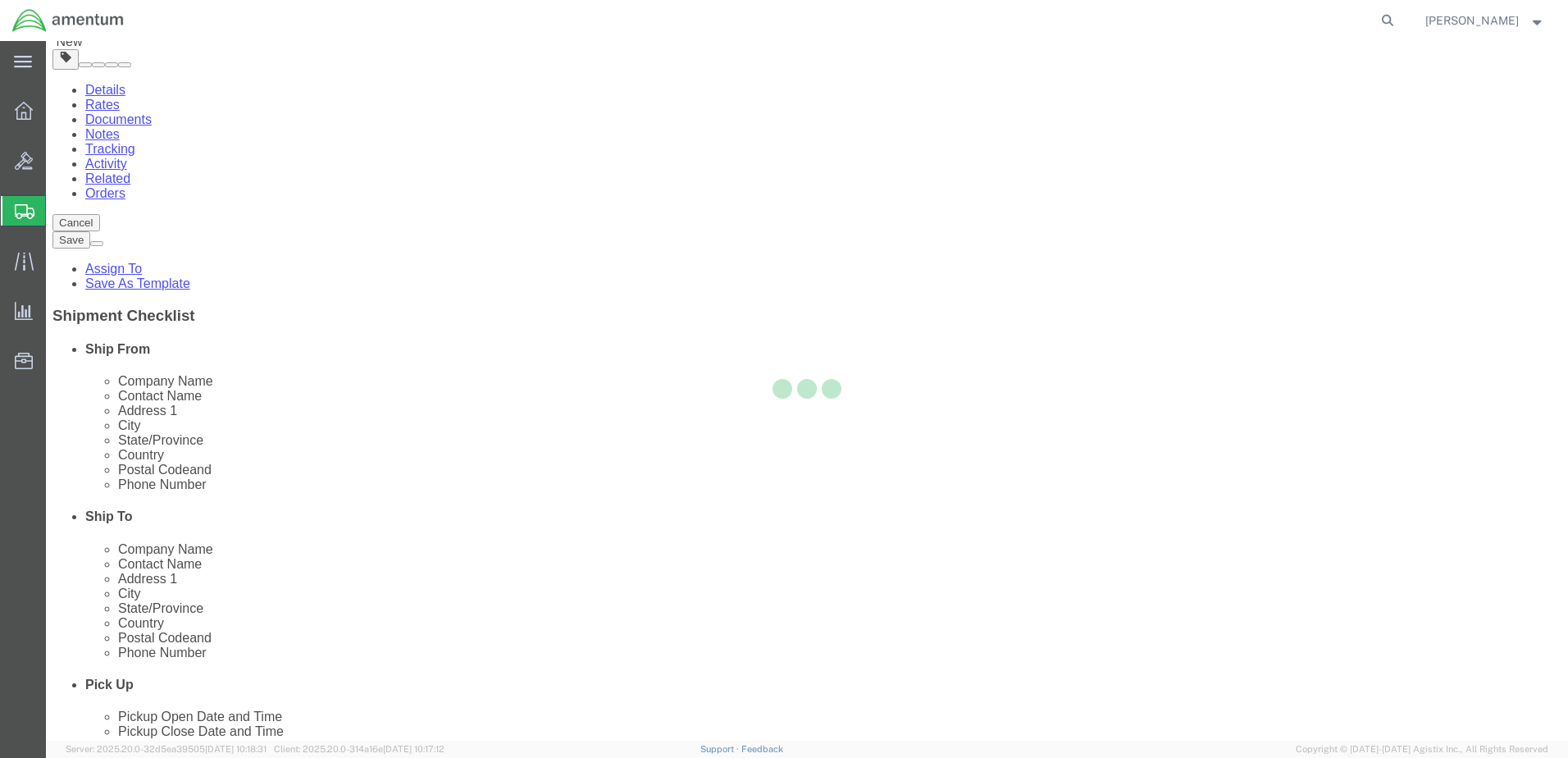
select select
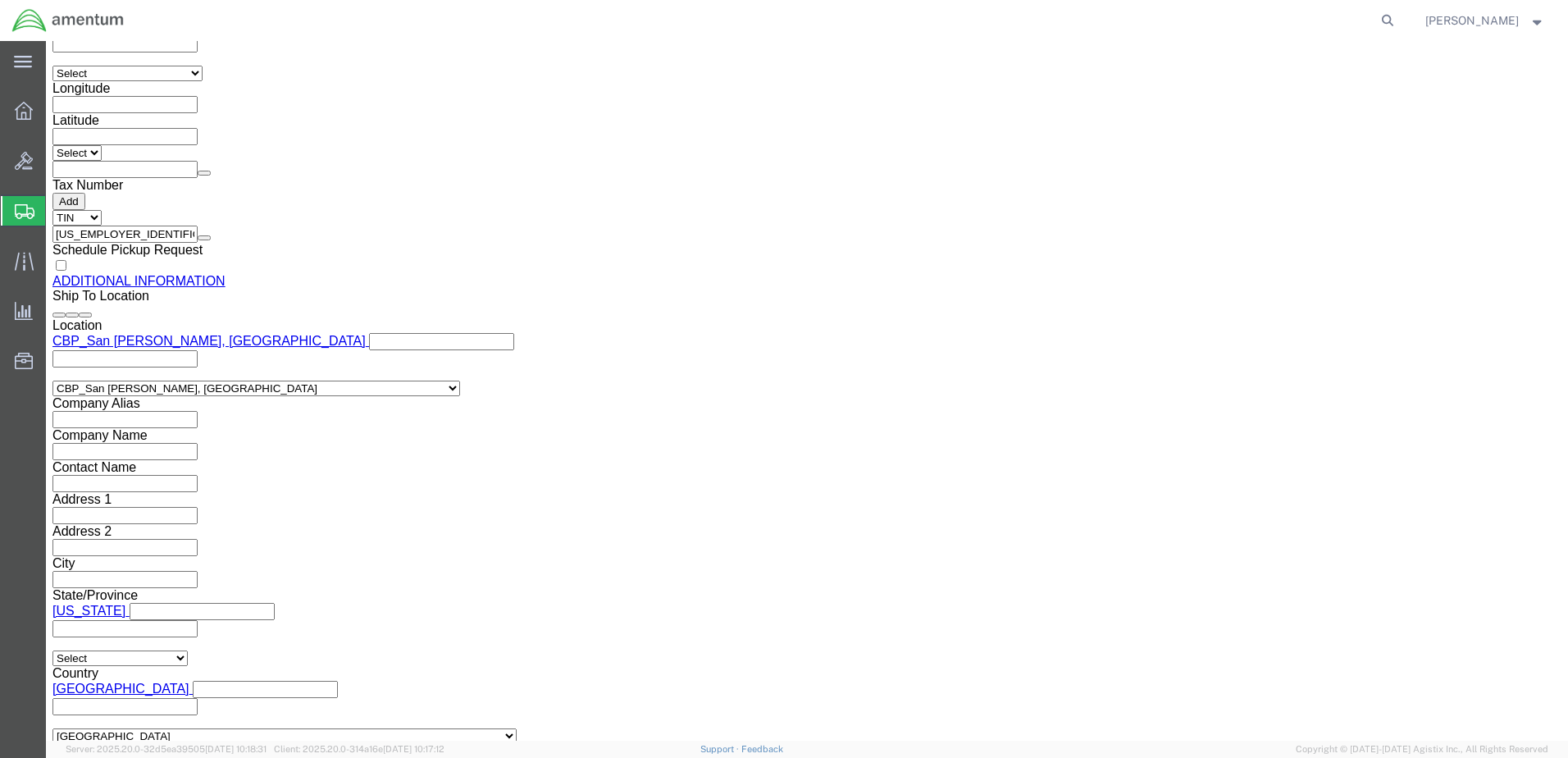
scroll to position [1932, 0]
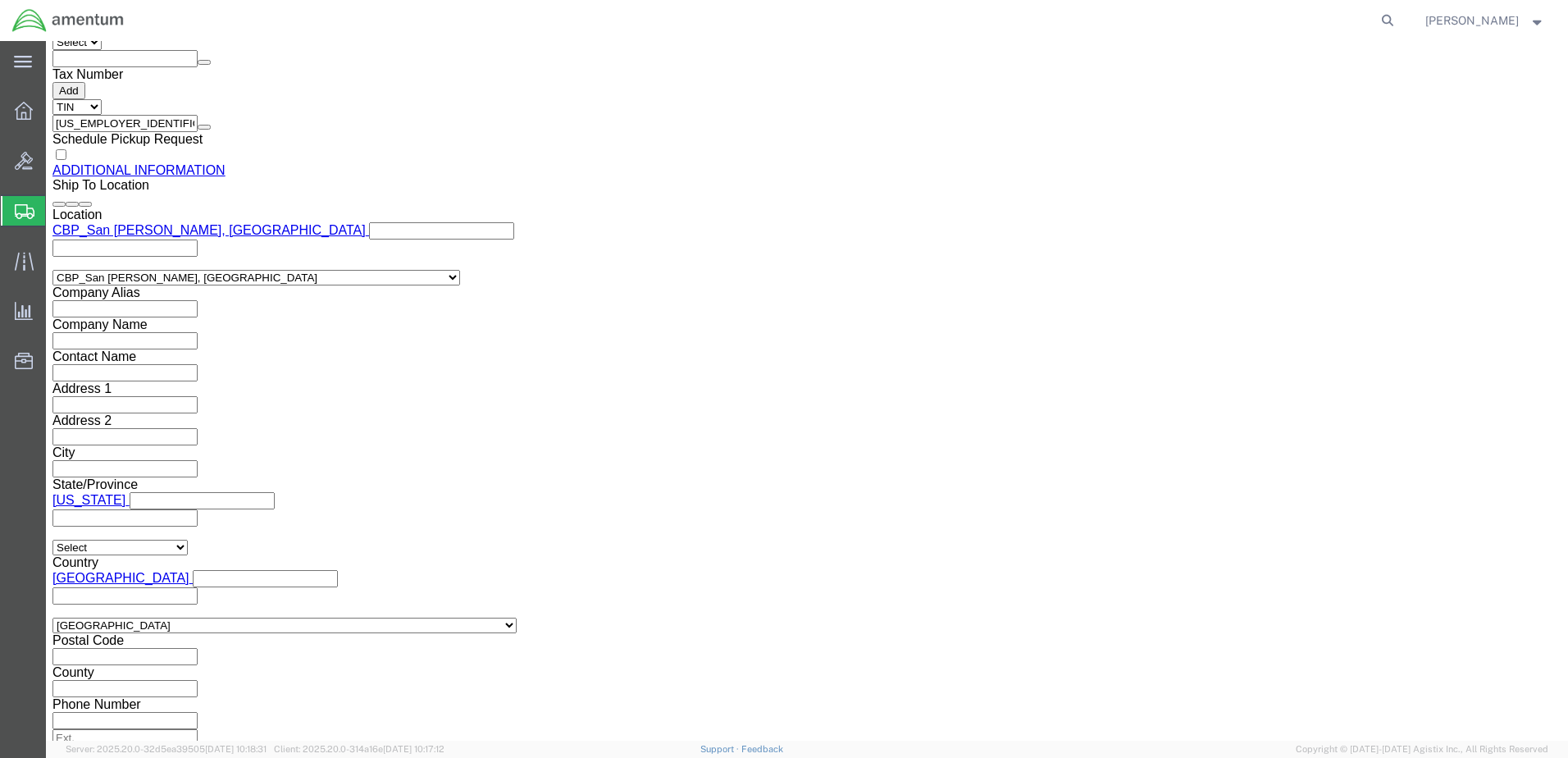
click button "Rate Shipment"
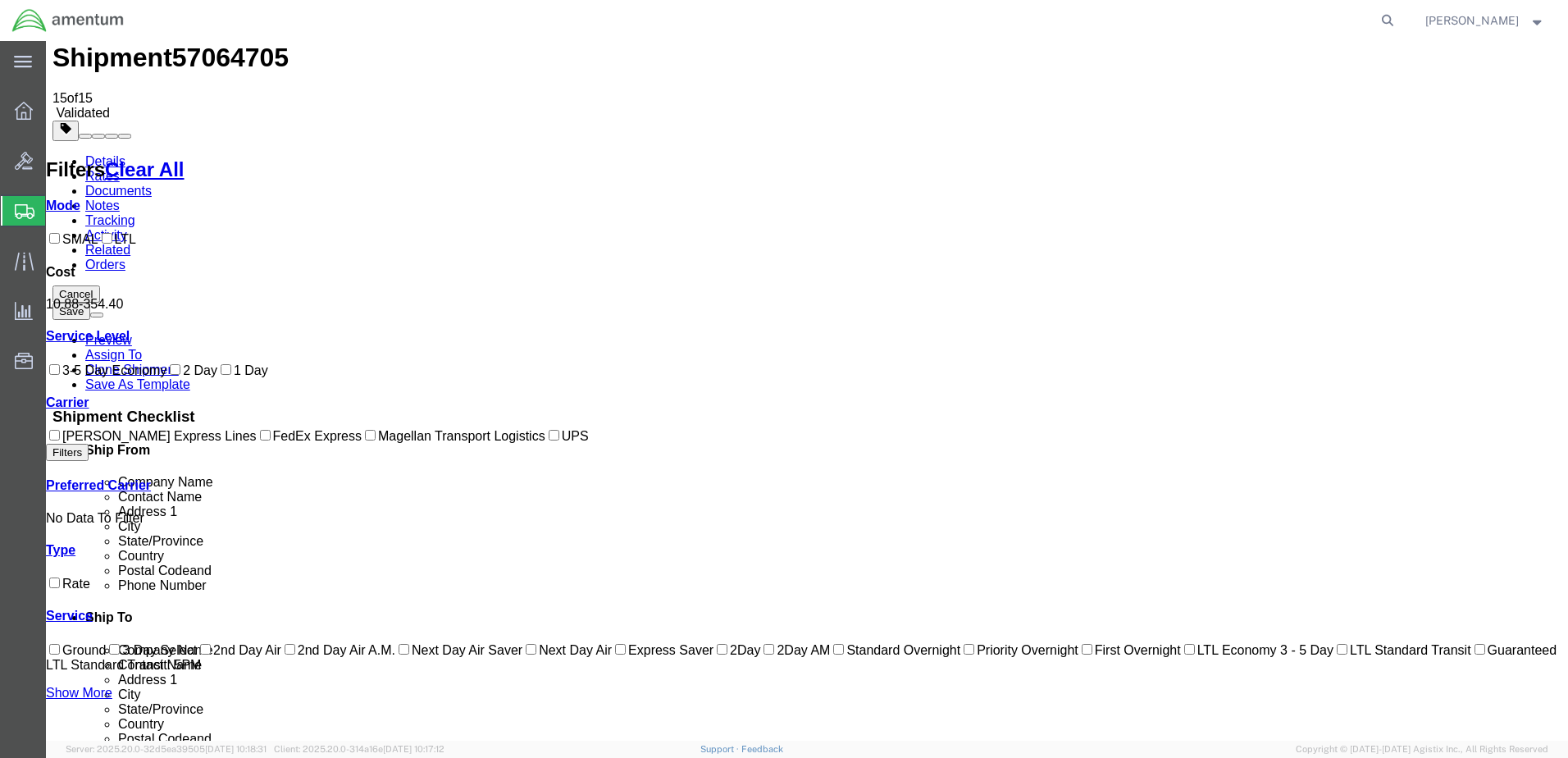
scroll to position [0, 0]
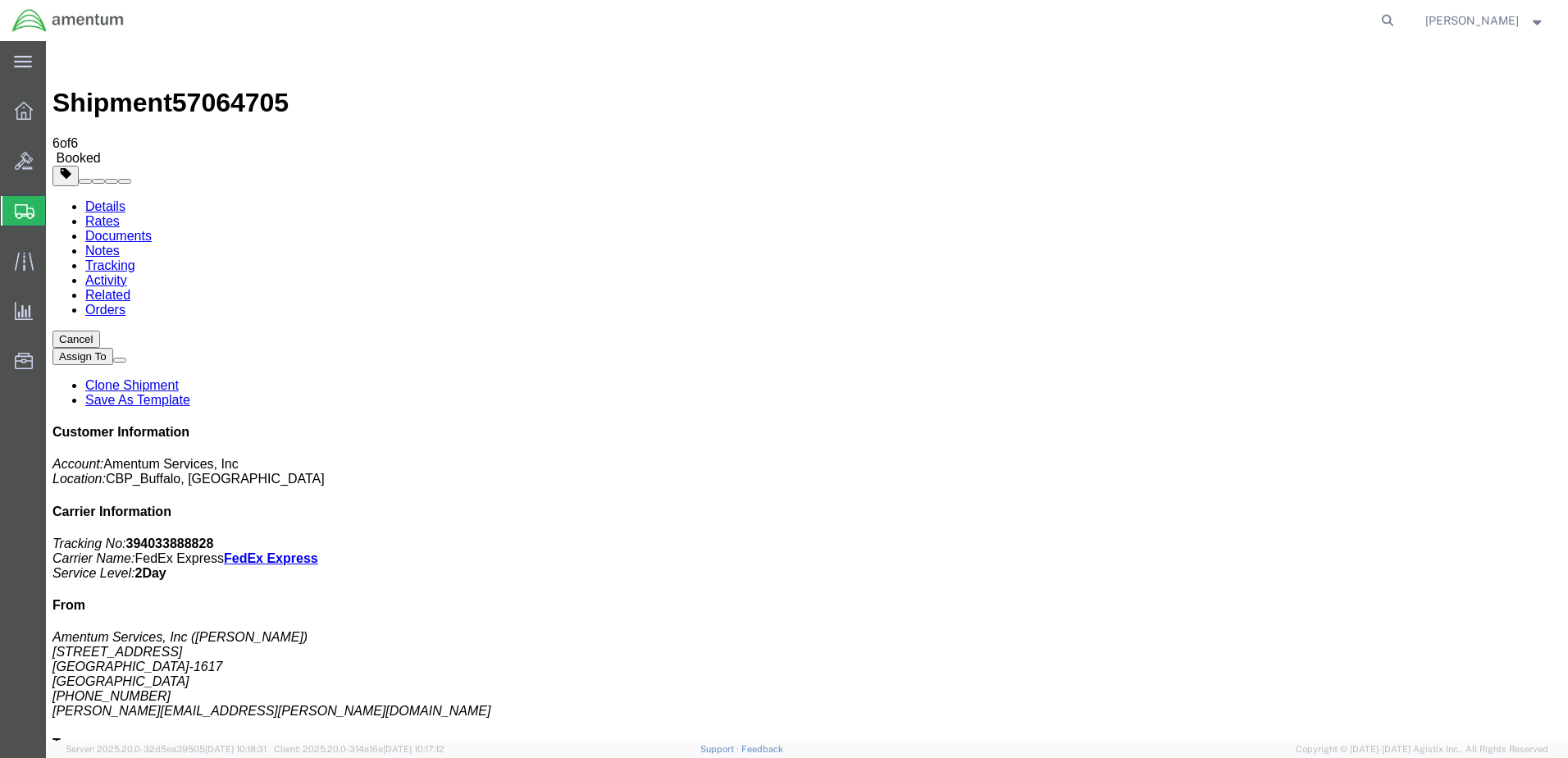
drag, startPoint x: 160, startPoint y: 387, endPoint x: 237, endPoint y: 403, distance: 78.6
